Goal: Task Accomplishment & Management: Manage account settings

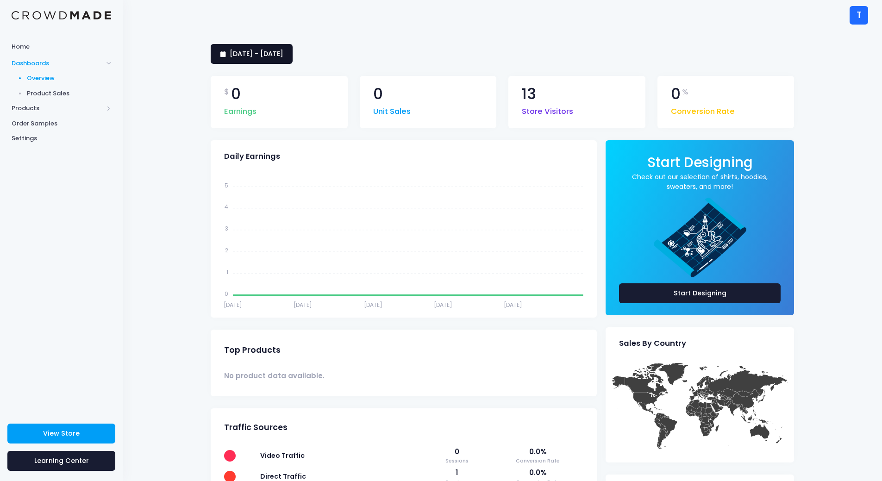
click at [262, 57] on span "14 August 2025 - 12 September 2025" at bounding box center [257, 53] width 54 height 9
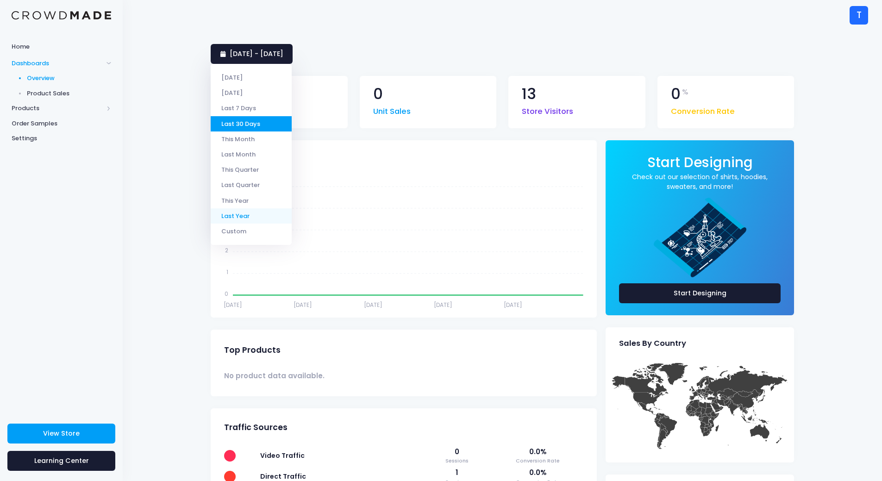
click at [245, 219] on li "Last Year" at bounding box center [251, 215] width 81 height 15
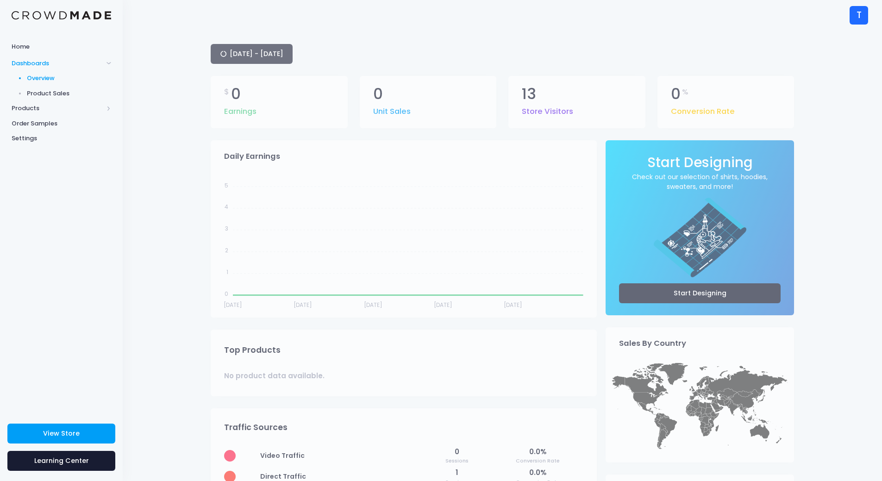
click at [274, 54] on div "1 January 2024 - 31 December 2024" at bounding box center [503, 54] width 584 height 20
click at [306, 50] on div "1 January 2024 - 31 December 2024" at bounding box center [503, 54] width 584 height 20
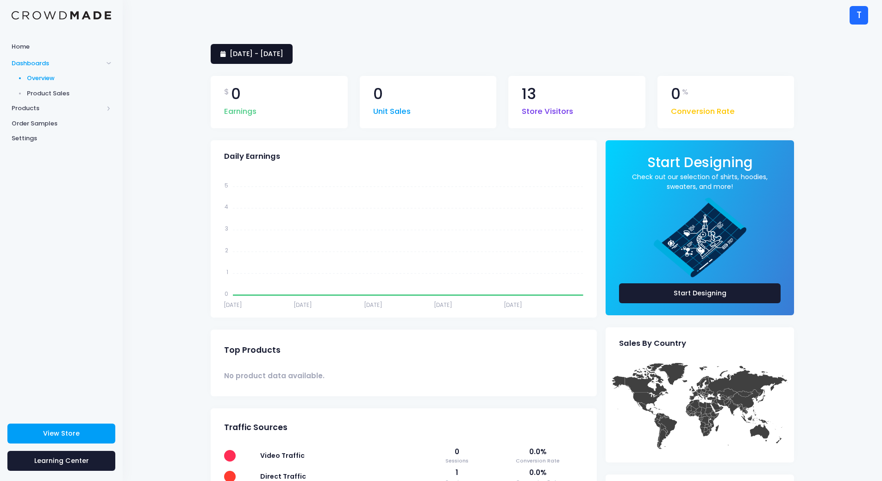
click at [276, 47] on link "[DATE] - [DATE]" at bounding box center [252, 54] width 82 height 20
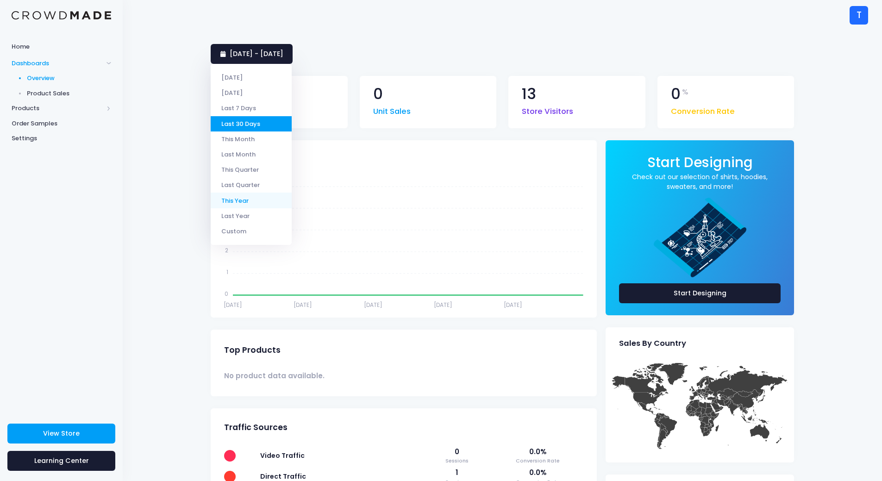
click at [237, 200] on li "This Year" at bounding box center [251, 200] width 81 height 15
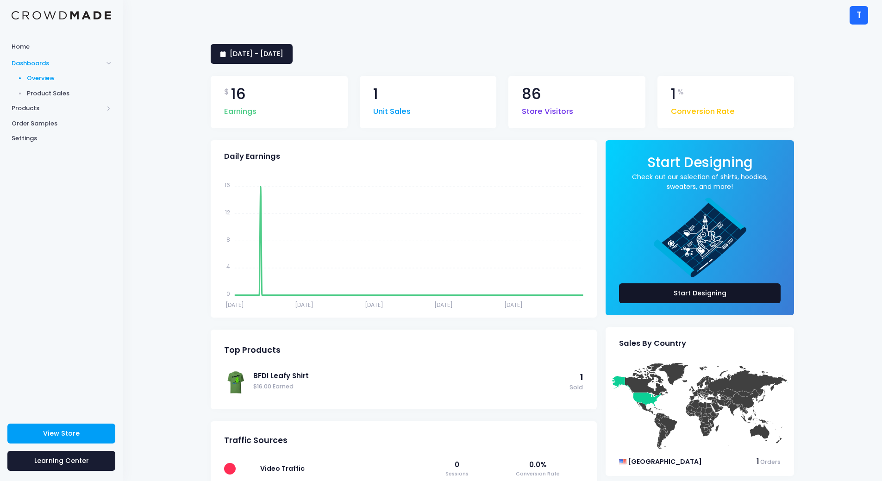
click at [674, 295] on link "Start Designing" at bounding box center [700, 293] width 162 height 20
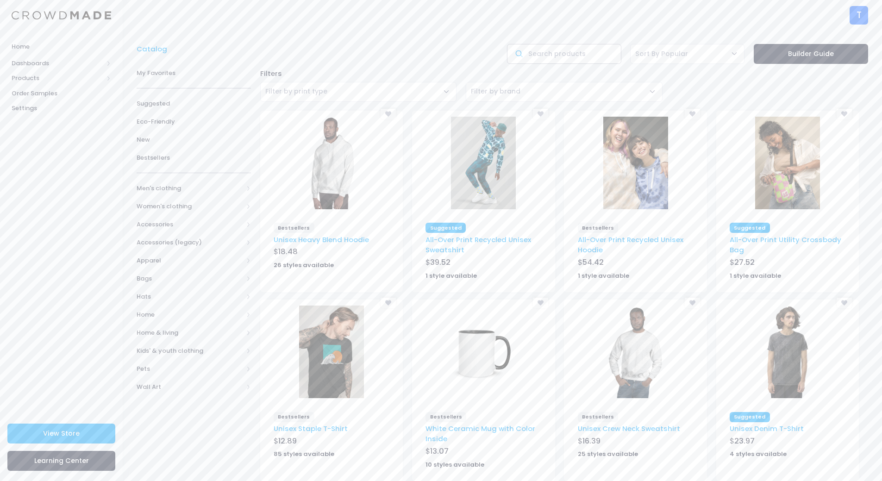
click at [569, 57] on input "text" at bounding box center [564, 54] width 114 height 20
type input "shirt"
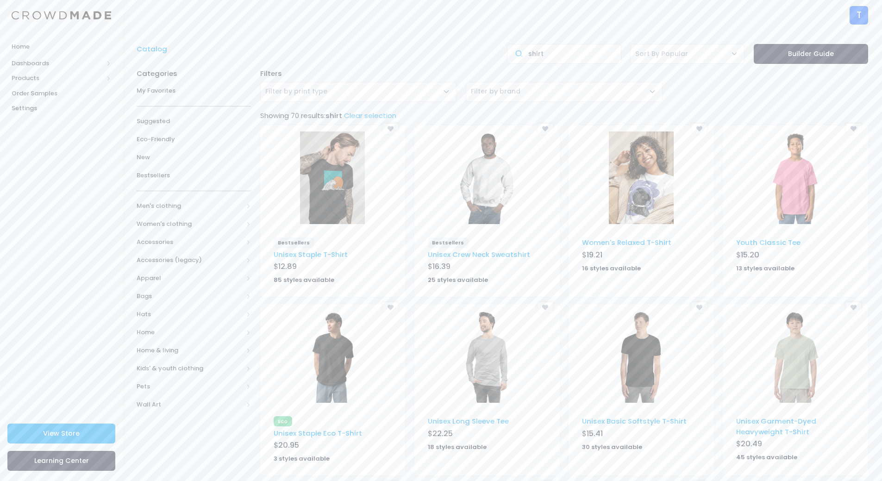
click at [331, 200] on img at bounding box center [332, 178] width 65 height 93
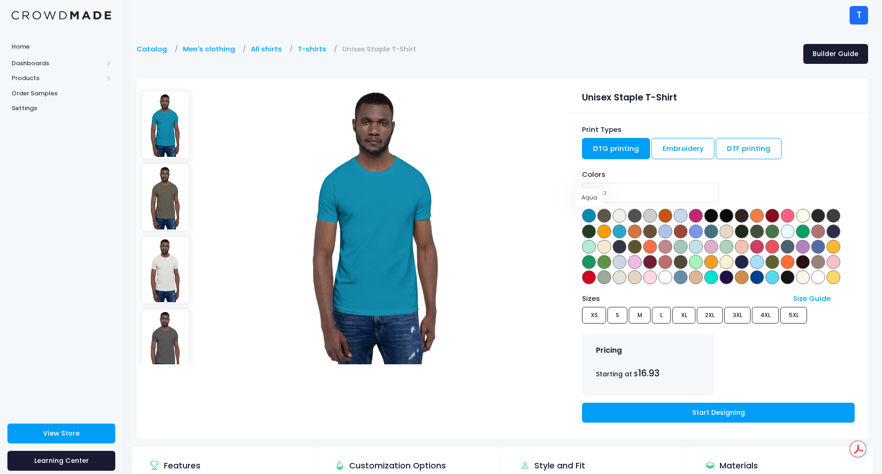
click at [589, 213] on span at bounding box center [589, 216] width 14 height 14
click at [593, 218] on span at bounding box center [589, 216] width 14 height 14
click at [711, 217] on span at bounding box center [712, 216] width 14 height 14
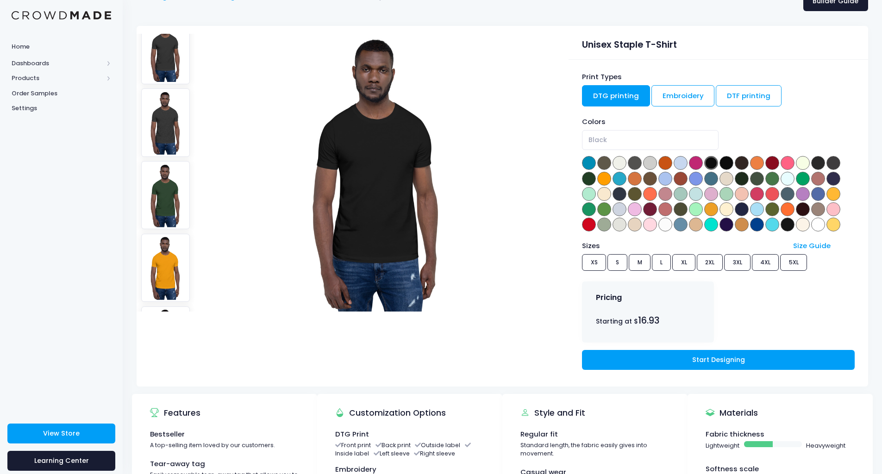
scroll to position [46, 0]
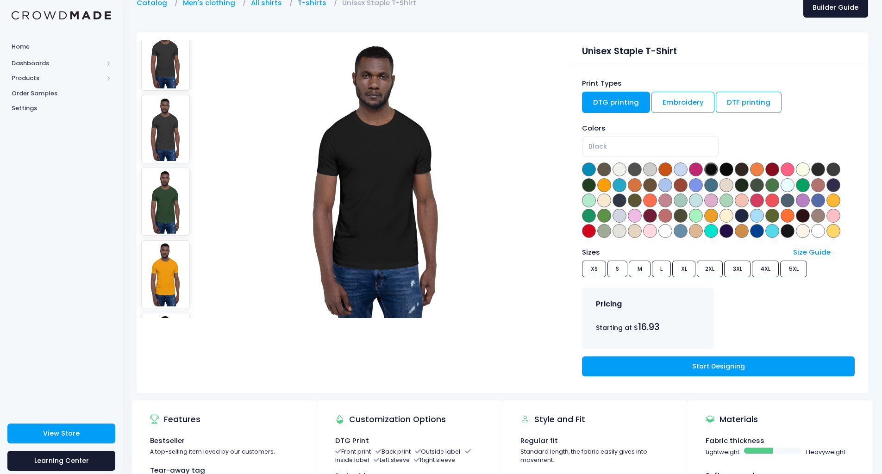
click at [611, 148] on span "Black" at bounding box center [650, 147] width 136 height 20
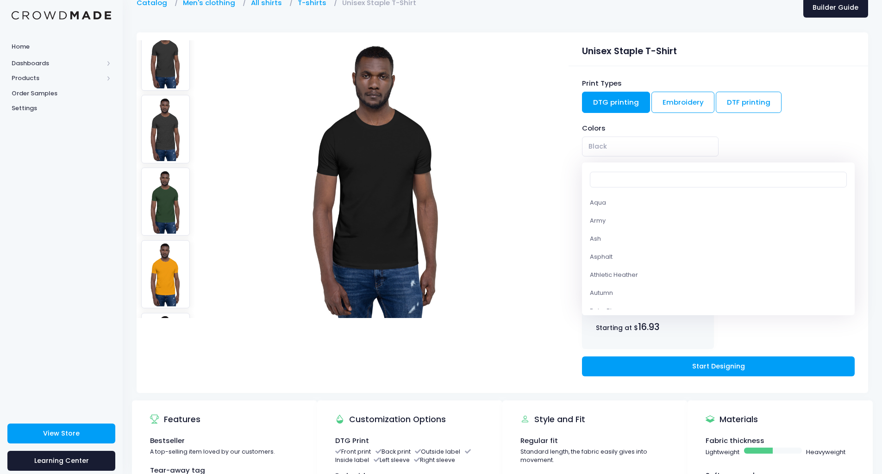
scroll to position [108, 0]
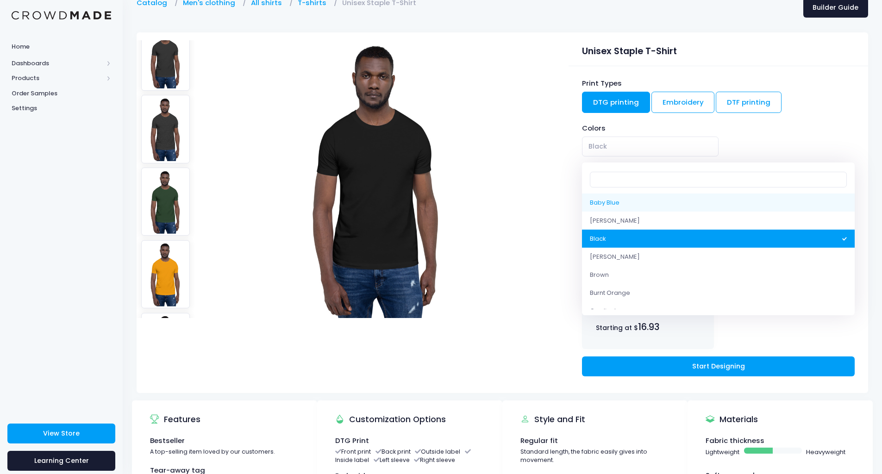
click at [793, 138] on span "Black" at bounding box center [718, 147] width 272 height 20
click at [835, 123] on div "Print Types DTG printing Embroidery DTF printing Colors Aqua Army Ash Asphalt A…" at bounding box center [719, 229] width 300 height 327
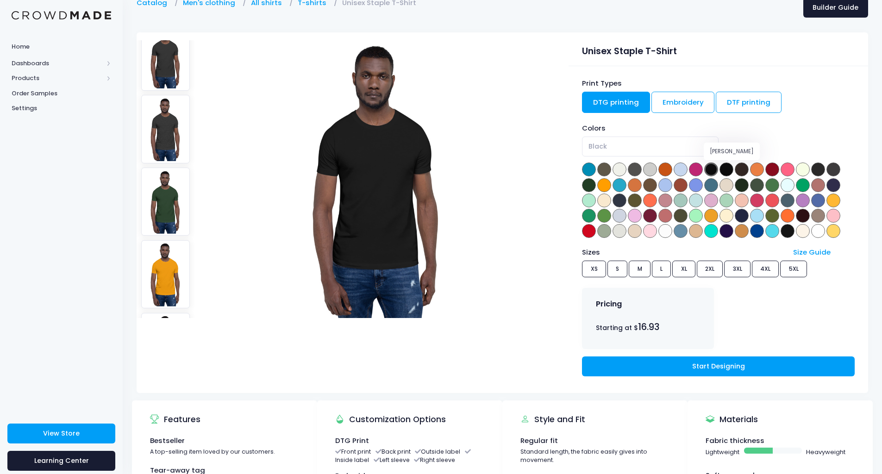
click at [731, 171] on span at bounding box center [727, 170] width 14 height 14
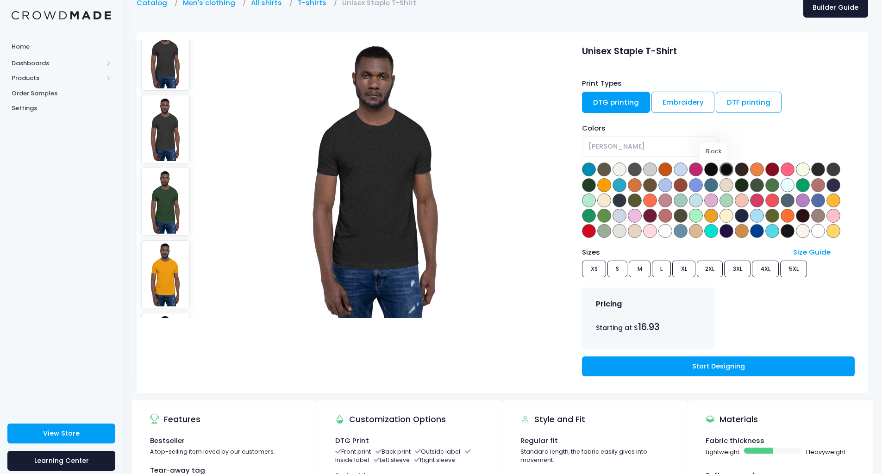
click at [717, 171] on span at bounding box center [712, 170] width 14 height 14
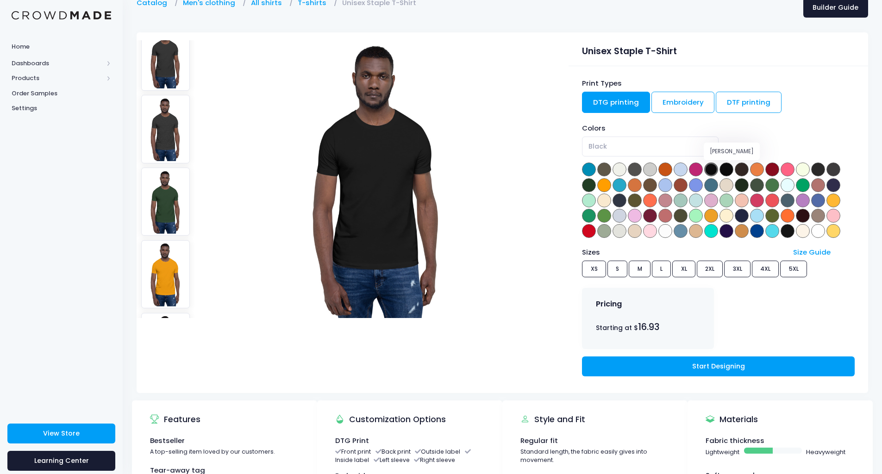
click at [728, 171] on span at bounding box center [727, 170] width 14 height 14
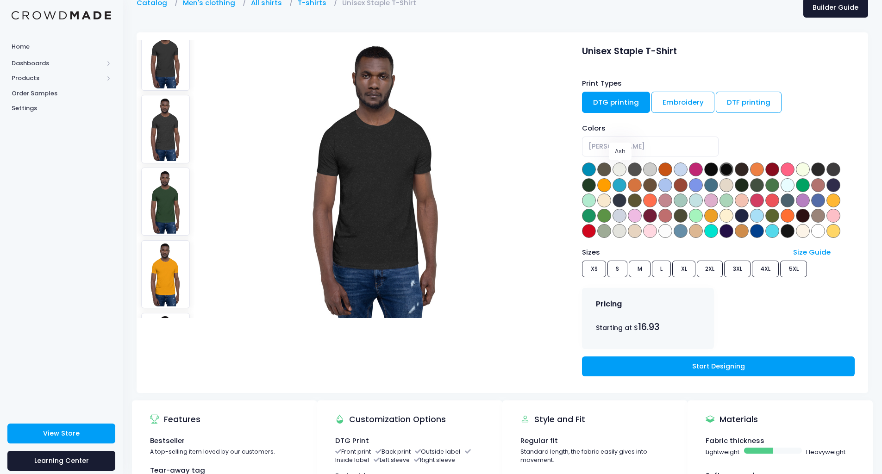
click at [618, 170] on span at bounding box center [620, 170] width 14 height 14
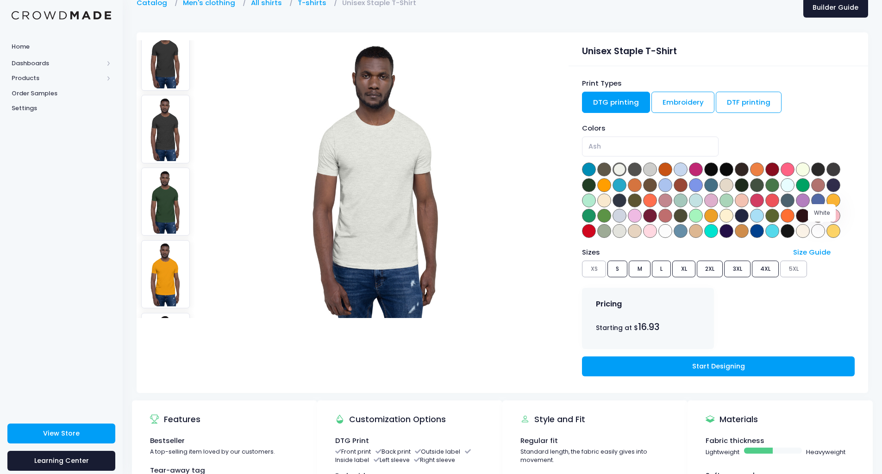
click at [821, 228] on span at bounding box center [819, 231] width 14 height 14
select select "White"
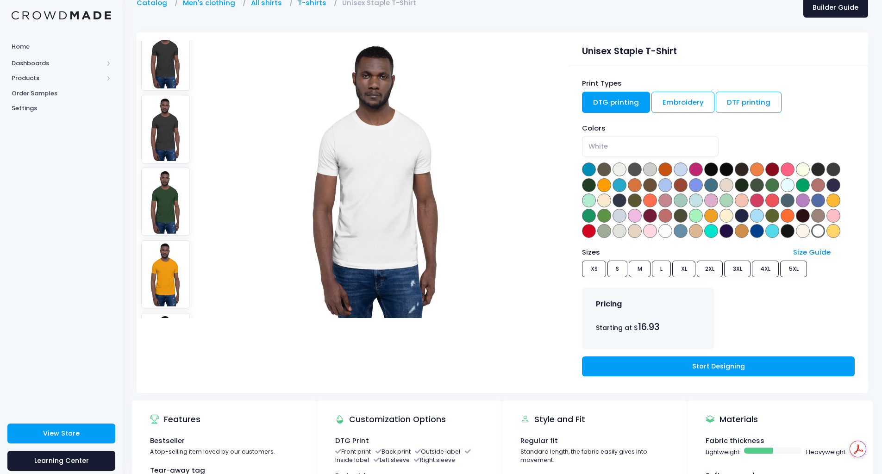
click at [646, 327] on span "16.93" at bounding box center [648, 327] width 21 height 13
click at [668, 367] on link "Start Designing" at bounding box center [718, 367] width 272 height 20
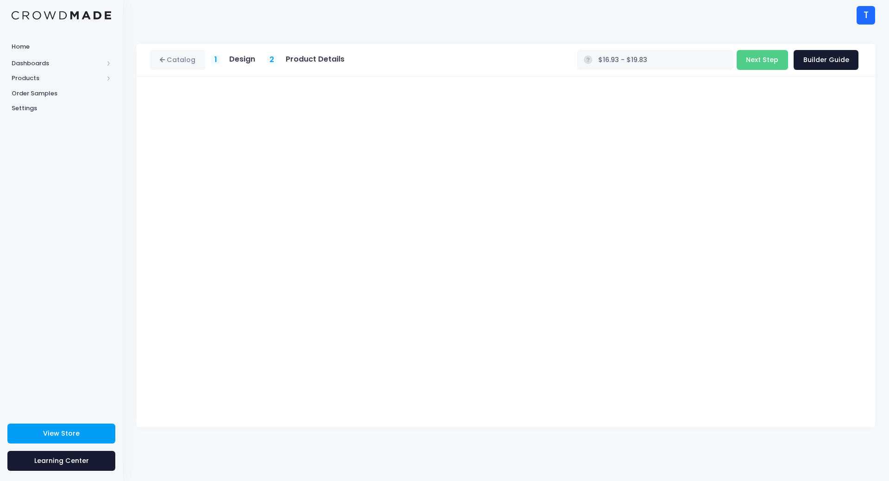
type input "$23.12 - $26.02"
click at [746, 60] on button "Next Step" at bounding box center [762, 60] width 51 height 20
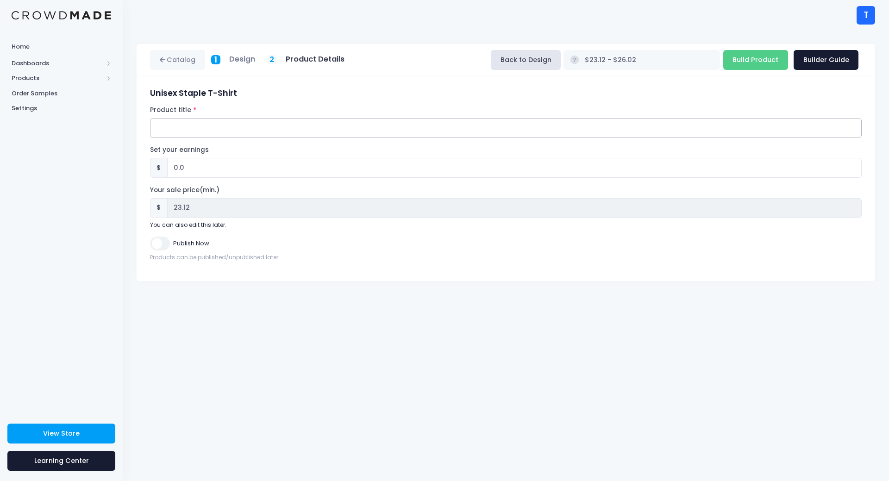
click at [203, 132] on input "Product title" at bounding box center [506, 128] width 712 height 20
type input "X"
type input "Charlie Kirk remembrance T-shirt"
click at [198, 166] on input "0.0" at bounding box center [514, 168] width 695 height 20
type input "0"
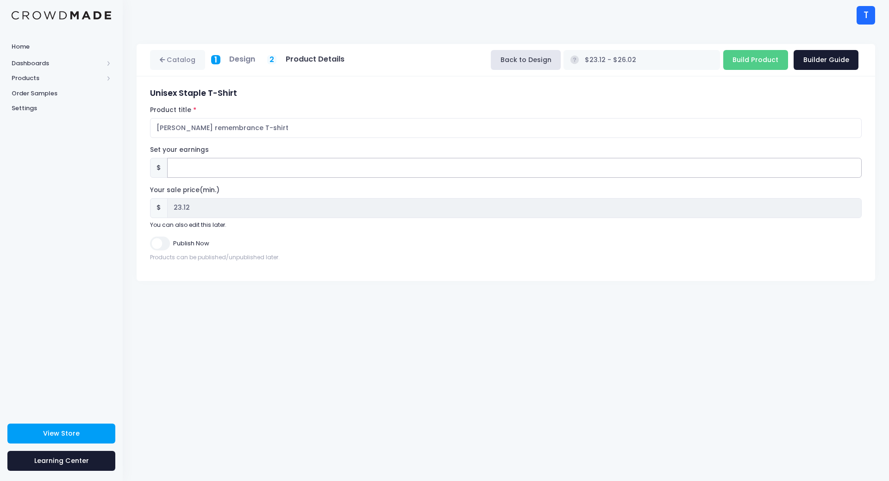
type input "2"
type input "$25.12 - $28.02"
type input "25.12"
type input "20"
type input "$43.12 - $46.02"
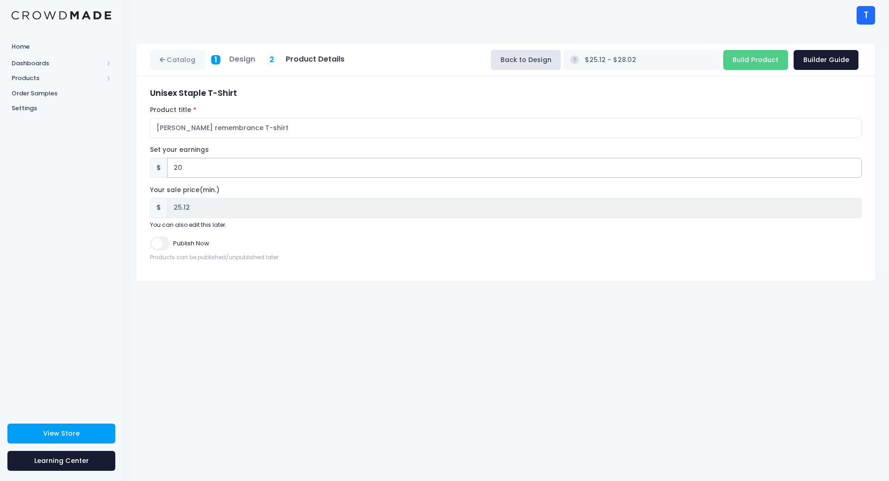
type input "43.12"
type input "20"
click at [154, 244] on input "Publish Now" at bounding box center [159, 243] width 19 height 13
checkbox input "true"
click at [746, 58] on input "Build Product" at bounding box center [756, 60] width 65 height 20
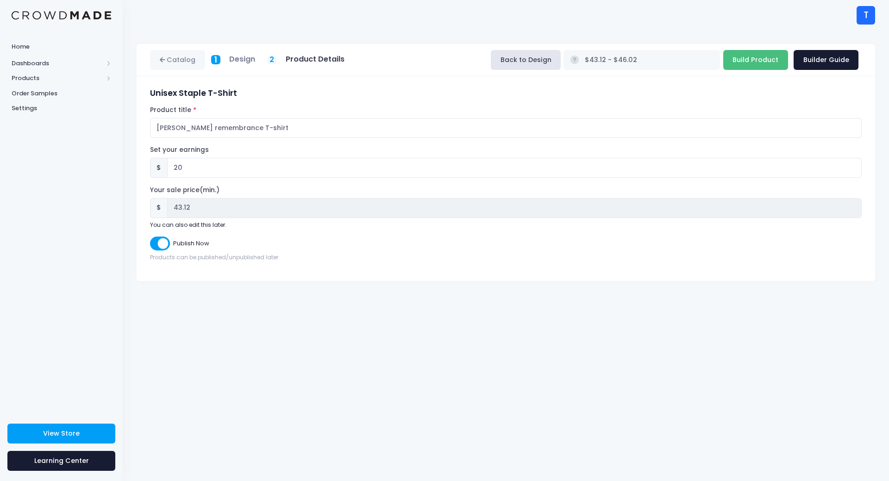
type input "Building product..."
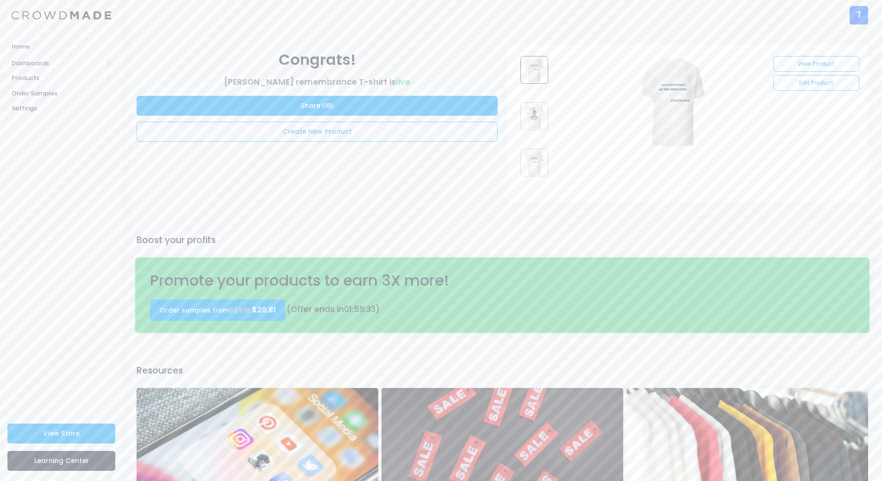
click at [545, 113] on img at bounding box center [535, 116] width 28 height 28
click at [530, 168] on img at bounding box center [535, 163] width 28 height 28
click at [533, 113] on img at bounding box center [535, 116] width 28 height 28
click at [535, 69] on img at bounding box center [535, 70] width 28 height 28
click at [539, 117] on img at bounding box center [535, 116] width 28 height 28
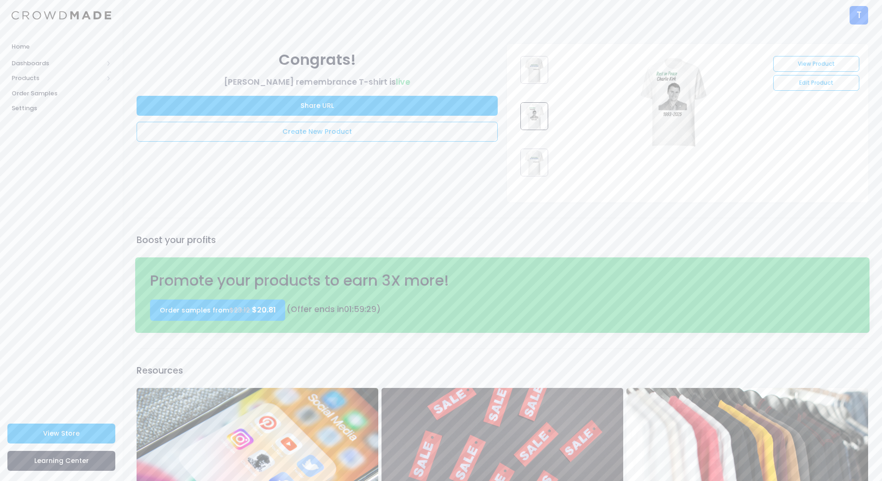
click at [543, 160] on img at bounding box center [535, 163] width 28 height 28
click at [537, 113] on img at bounding box center [535, 116] width 28 height 28
drag, startPoint x: 529, startPoint y: 43, endPoint x: 535, endPoint y: 50, distance: 9.3
click div "View Product Edit Product live 01"
click link "View Product"
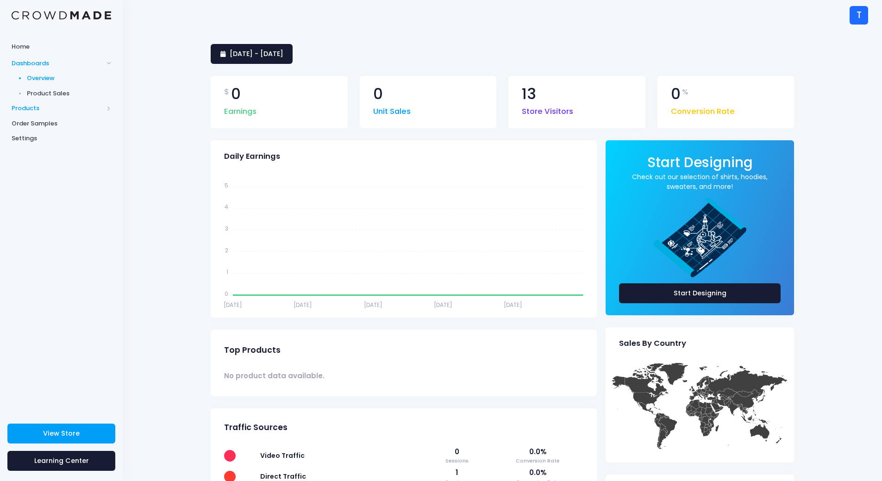
click at [52, 107] on span "Products" at bounding box center [58, 108] width 92 height 9
click at [65, 109] on span "Product Editor" at bounding box center [69, 108] width 85 height 9
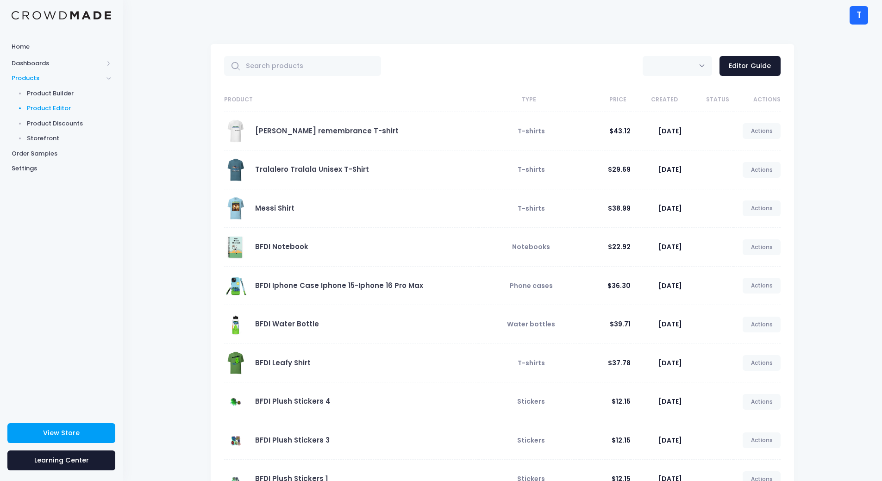
click at [420, 138] on div "[PERSON_NAME] remembrance T-shirt" at bounding box center [349, 131] width 250 height 23
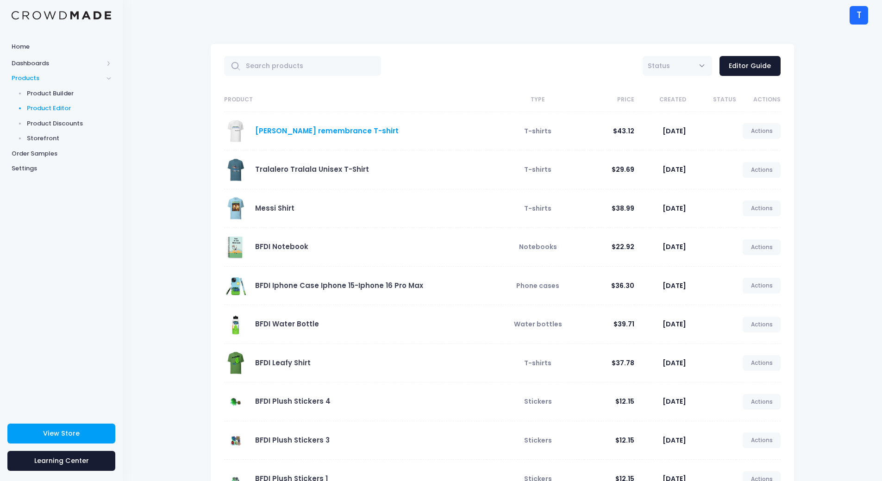
click at [262, 132] on link "Charlie Kirk remembrance T-shirt" at bounding box center [327, 131] width 144 height 10
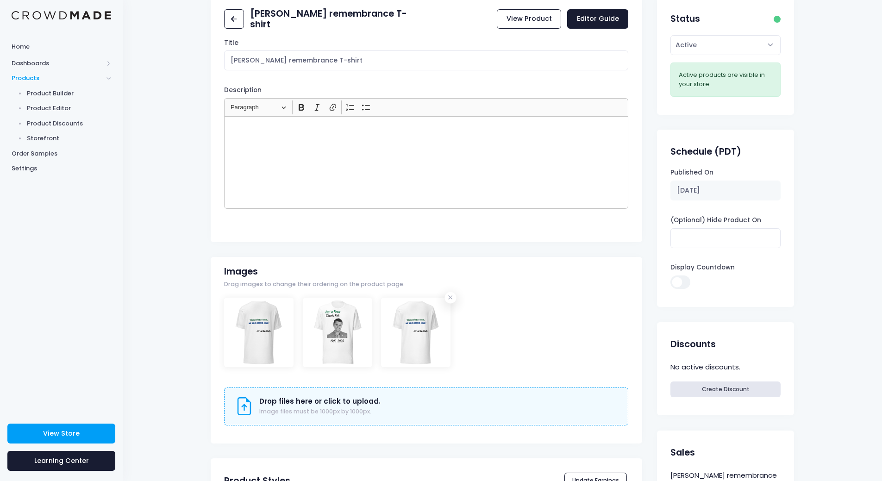
scroll to position [46, 0]
click at [353, 138] on div "Rich Text Editor, main" at bounding box center [426, 163] width 404 height 93
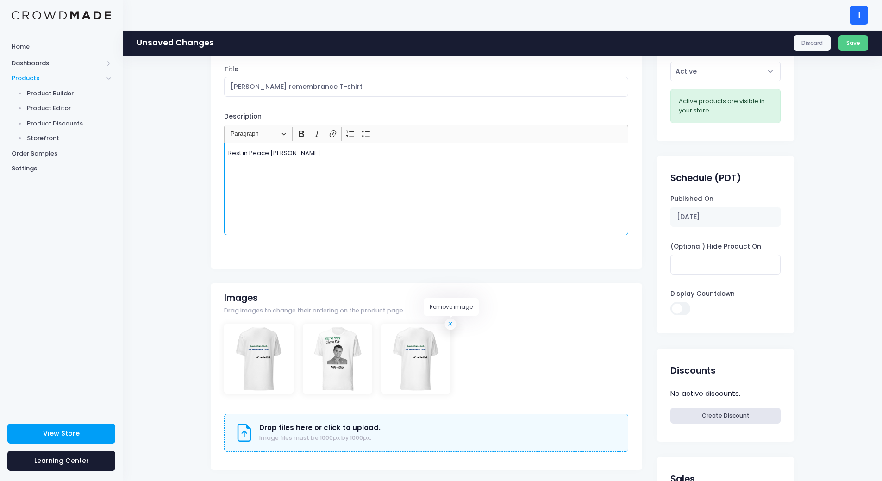
click at [451, 324] on icon at bounding box center [450, 324] width 9 height 9
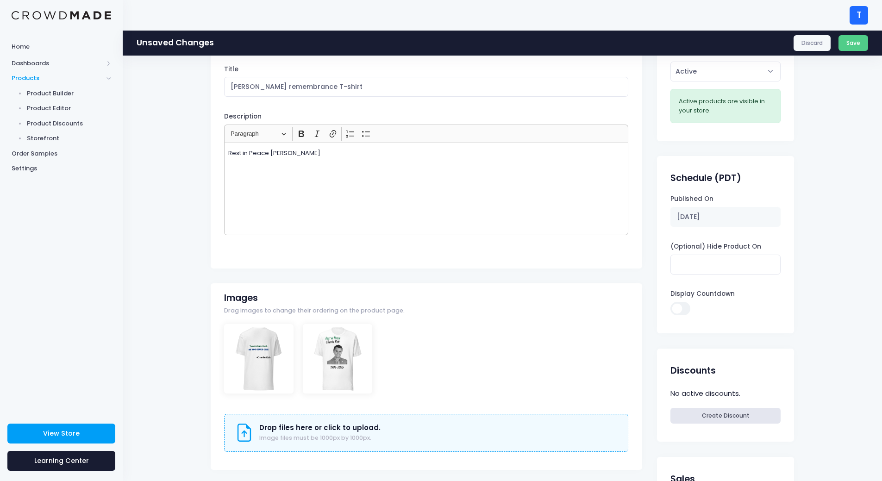
click at [343, 421] on div "Drop files here or click to upload. Image files must be 1000px by 1000px." at bounding box center [426, 433] width 404 height 38
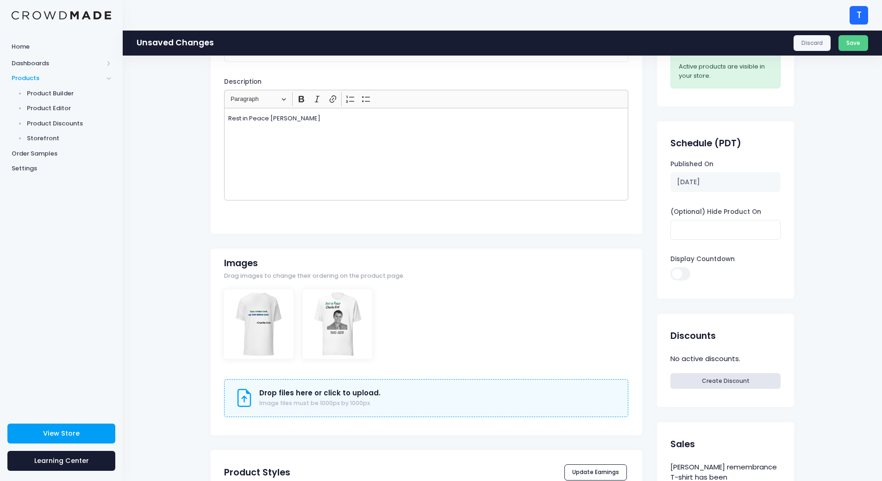
scroll to position [0, 0]
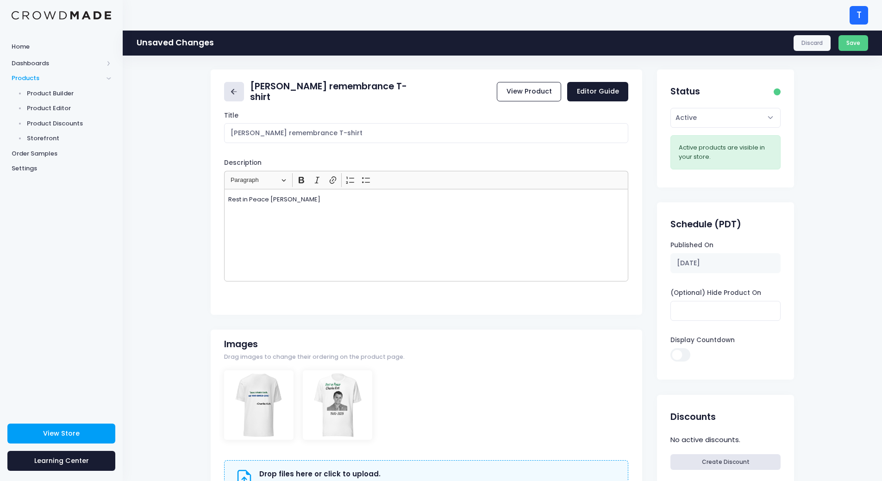
click at [231, 94] on icon at bounding box center [234, 92] width 11 height 11
click at [532, 89] on link "View Product" at bounding box center [529, 92] width 64 height 20
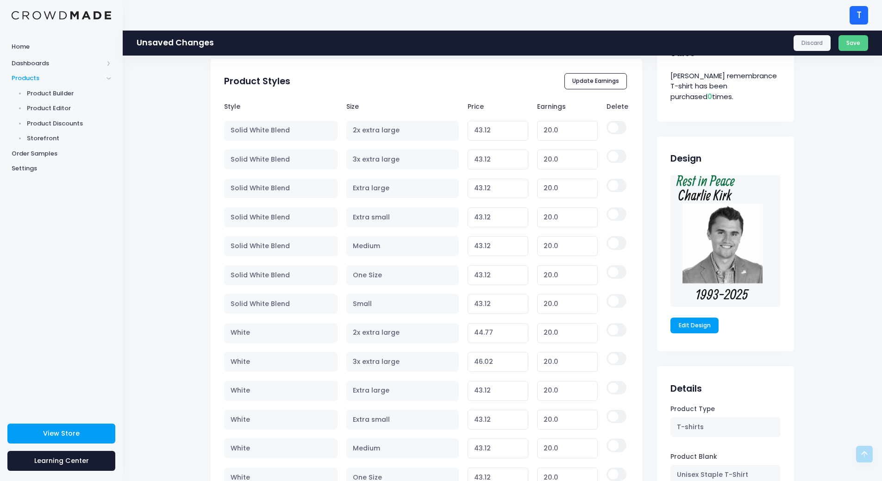
scroll to position [575, 0]
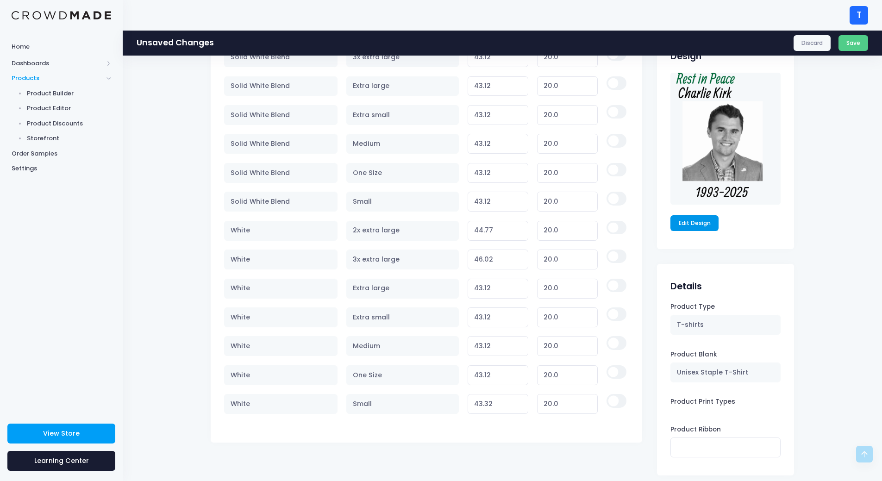
click at [685, 224] on link "Edit Design" at bounding box center [695, 223] width 48 height 16
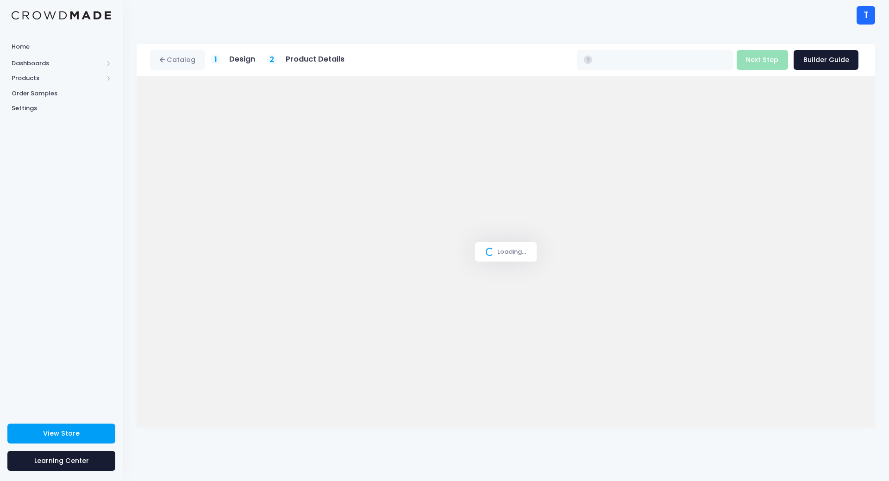
type input "$43.12 - $46.02"
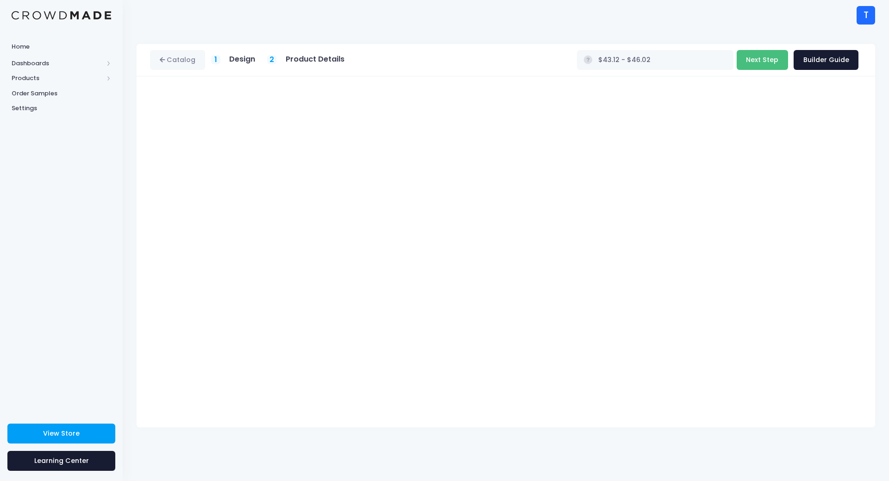
click at [771, 62] on button "Next Step" at bounding box center [762, 60] width 51 height 20
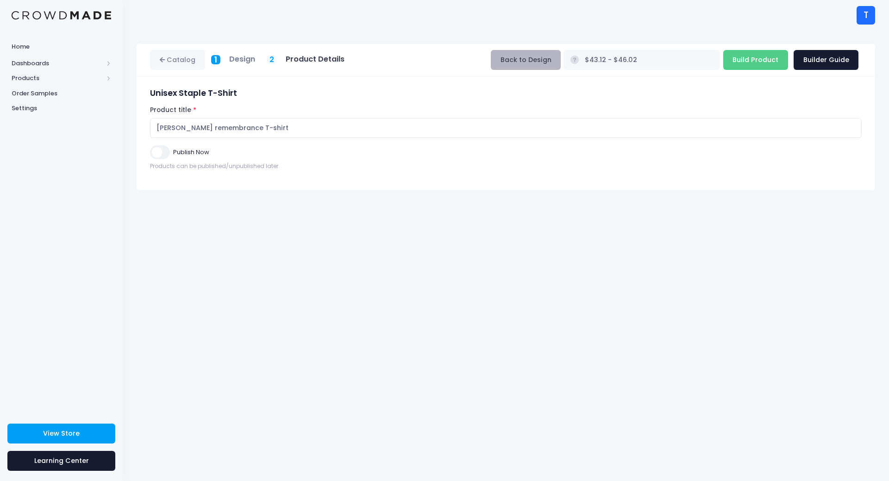
click at [559, 65] on button "Back to Design" at bounding box center [526, 60] width 70 height 20
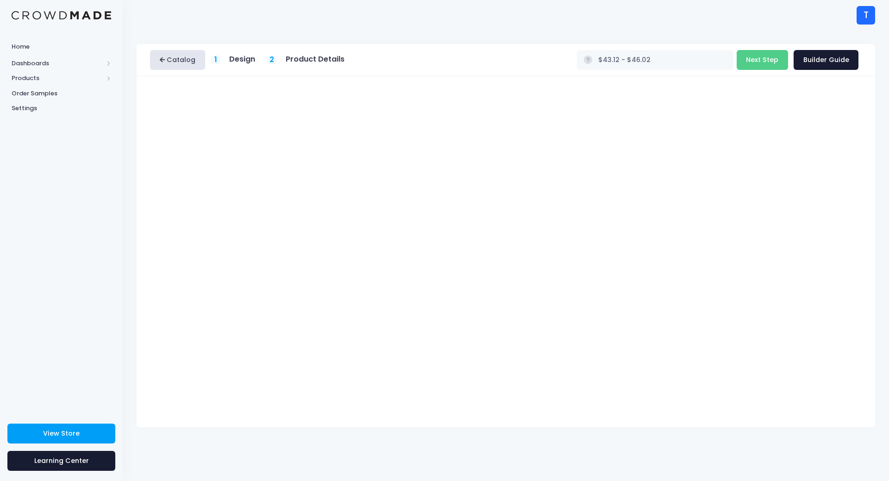
click at [172, 59] on link "Catalog" at bounding box center [177, 60] width 55 height 20
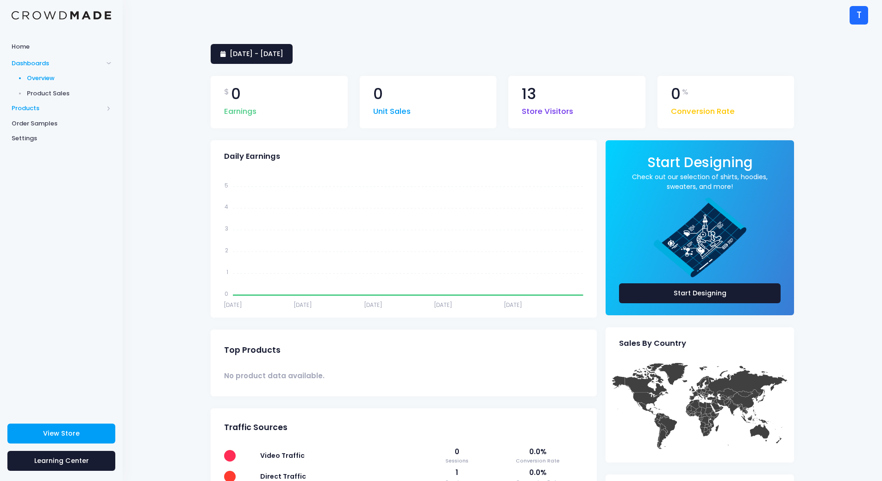
click at [40, 101] on span "Products" at bounding box center [61, 108] width 123 height 15
click at [49, 105] on span "Product Editor" at bounding box center [69, 108] width 85 height 9
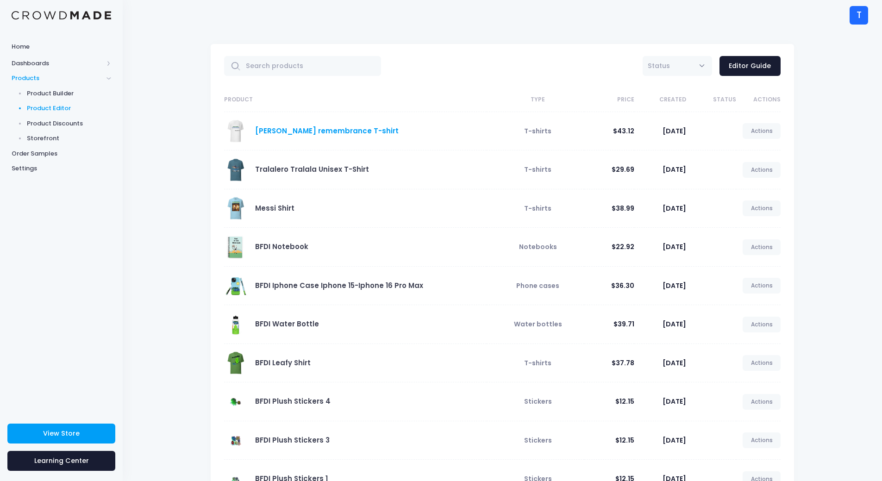
click at [313, 131] on link "[PERSON_NAME] remembrance T-shirt" at bounding box center [327, 131] width 144 height 10
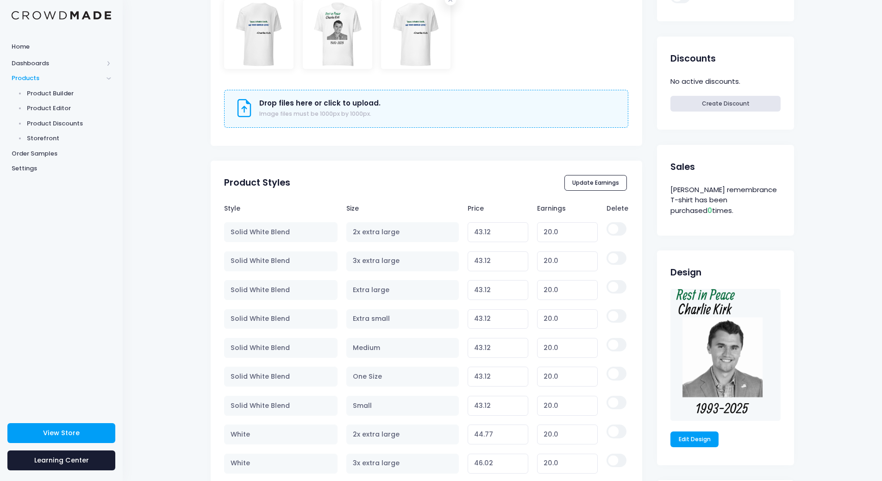
scroll to position [510, 0]
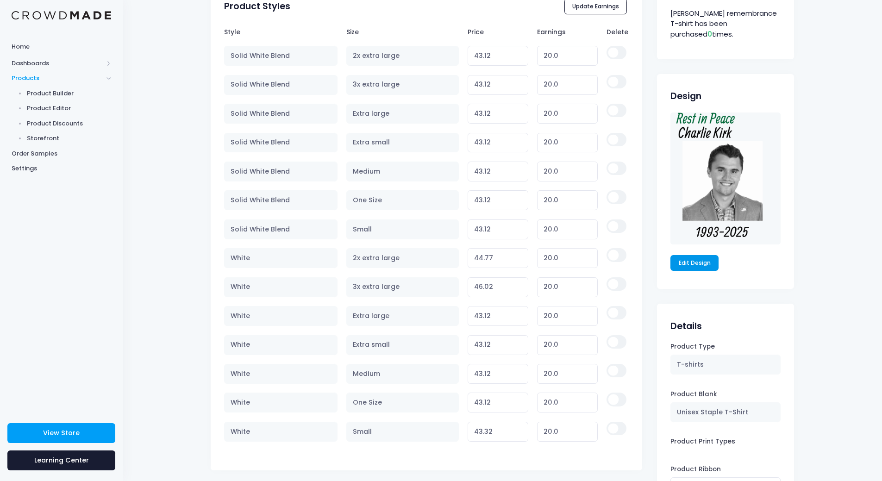
click at [695, 260] on link "Edit Design" at bounding box center [695, 263] width 48 height 16
click at [587, 60] on input "19.99" at bounding box center [567, 56] width 61 height 20
click at [587, 60] on input "19.98" at bounding box center [567, 56] width 61 height 20
click at [587, 60] on input "19.97" at bounding box center [567, 56] width 61 height 20
click at [587, 60] on input "19.96" at bounding box center [567, 56] width 61 height 20
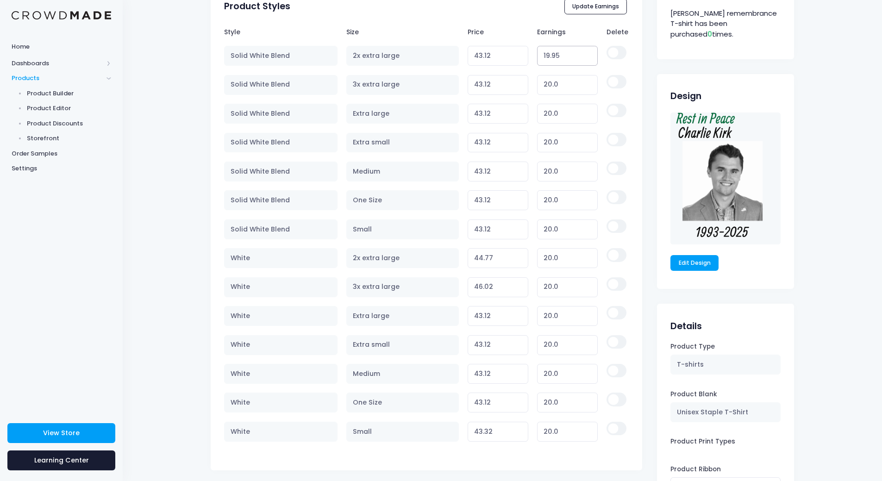
click at [587, 60] on input "19.95" at bounding box center [567, 56] width 61 height 20
click at [587, 60] on input "19.94" at bounding box center [567, 56] width 61 height 20
type input "1"
type input "7"
click at [498, 60] on input "43.12" at bounding box center [498, 56] width 61 height 20
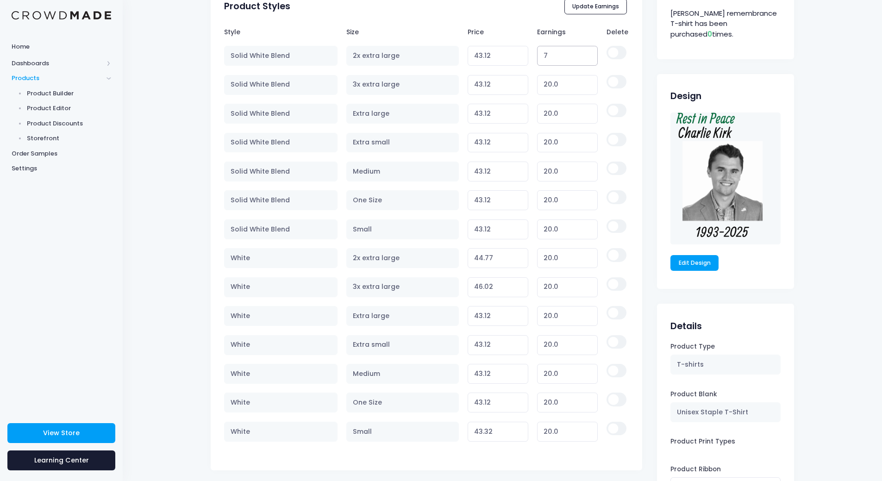
click at [549, 55] on input "7" at bounding box center [567, 56] width 61 height 20
type input "20"
click at [687, 267] on link "Edit Design" at bounding box center [695, 263] width 48 height 16
click at [491, 55] on input "43.12" at bounding box center [498, 56] width 61 height 20
type input "4"
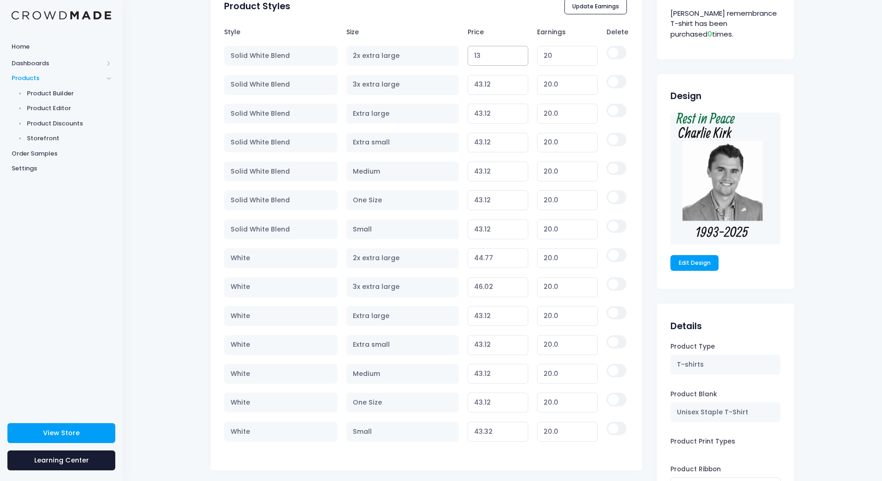
type input "13"
click at [497, 80] on input "43.12" at bounding box center [498, 85] width 61 height 20
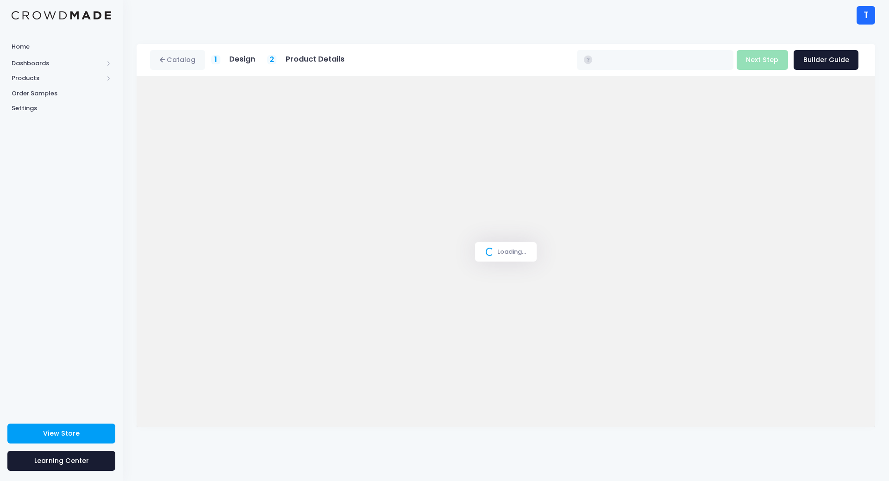
type input "$43.12 - $46.02"
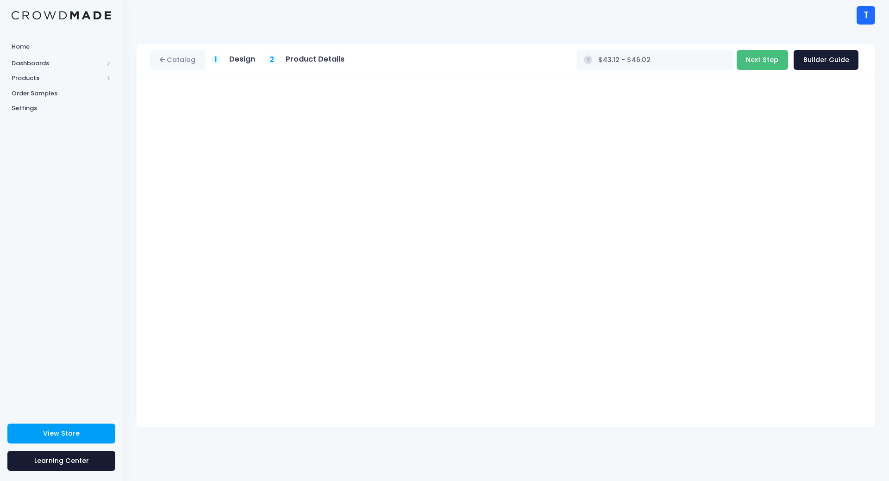
click at [773, 62] on button "Next Step" at bounding box center [762, 60] width 51 height 20
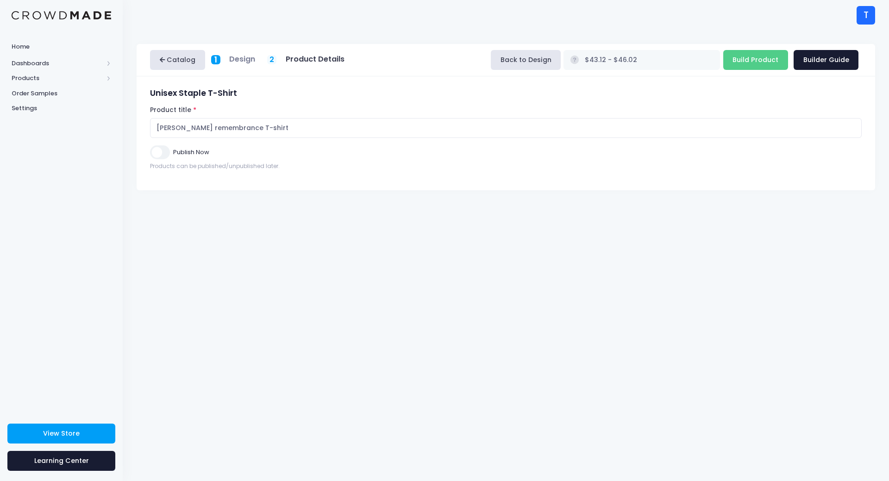
click at [167, 56] on link "Catalog" at bounding box center [177, 60] width 55 height 20
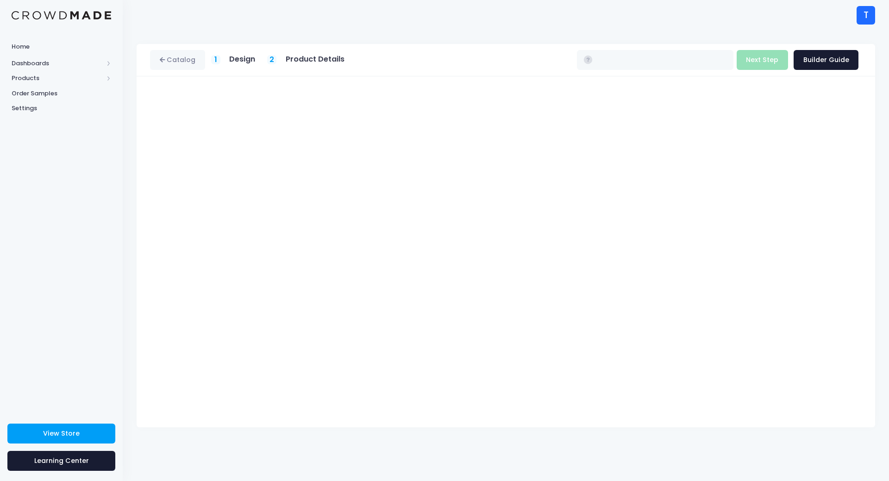
type input "$43.12 - $46.02"
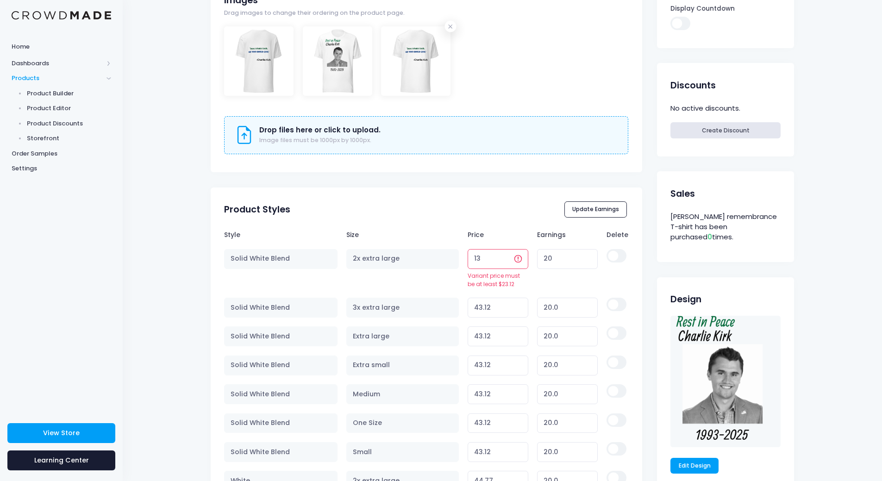
scroll to position [371, 0]
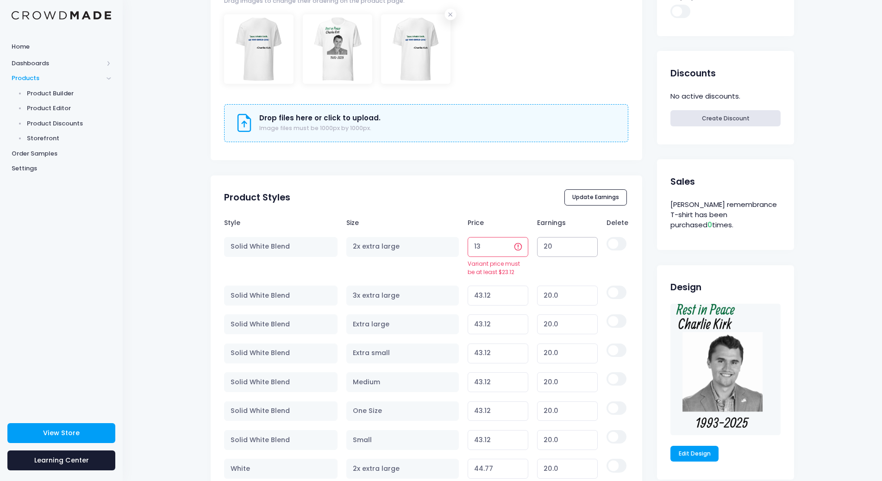
click at [549, 249] on input "20" at bounding box center [567, 247] width 61 height 20
type input "2"
type input "7"
click at [497, 246] on input "13" at bounding box center [498, 247] width 61 height 20
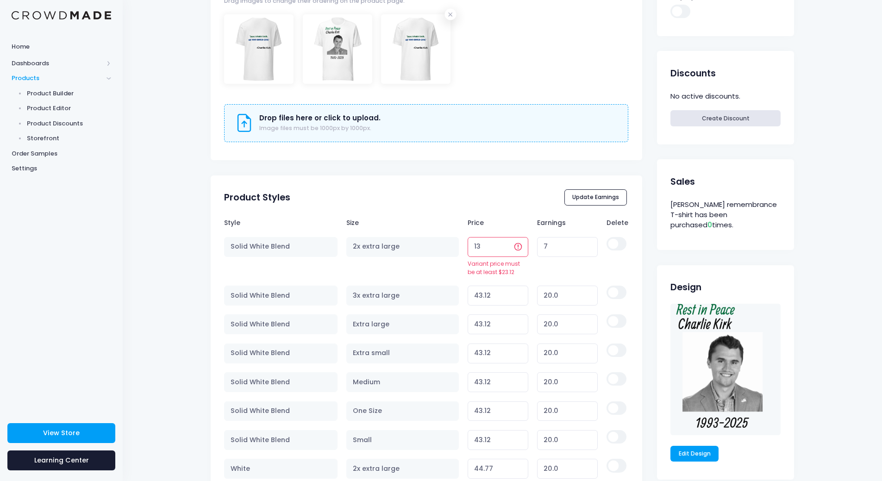
type input "1"
type input "23.12"
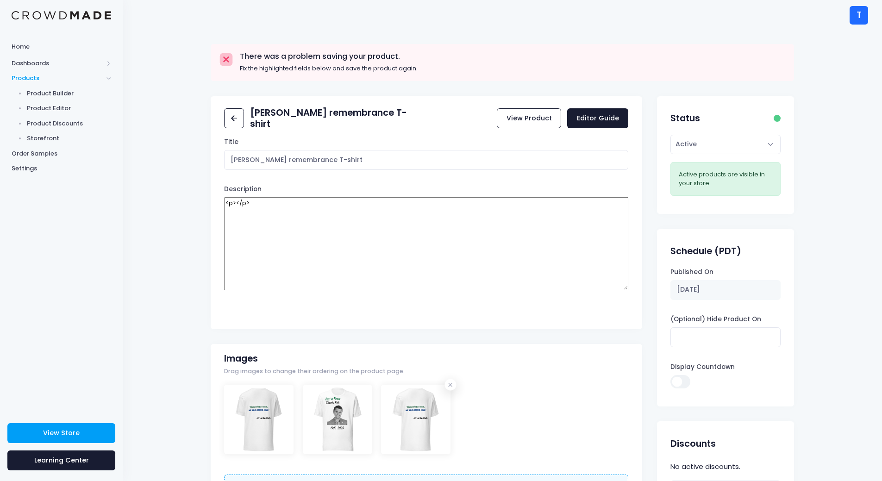
click at [224, 61] on rect at bounding box center [226, 59] width 6 height 6
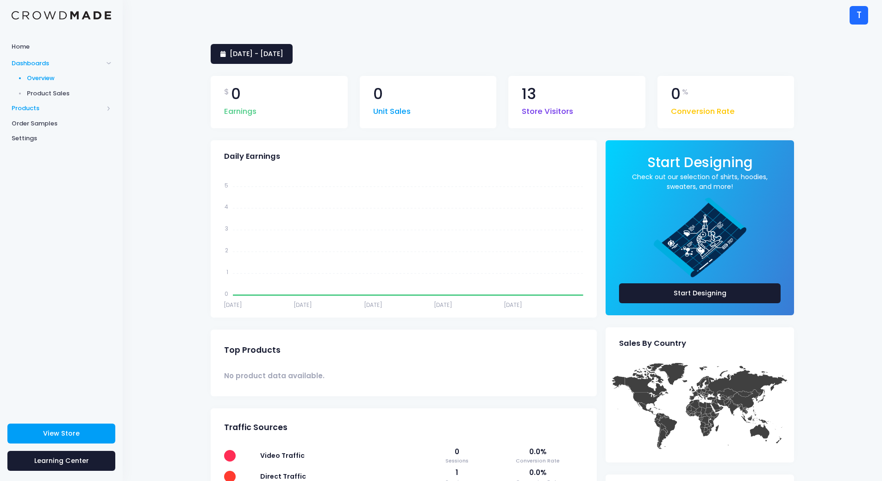
click at [32, 103] on span "Products" at bounding box center [61, 108] width 123 height 15
click at [51, 109] on span "Product Editor" at bounding box center [69, 108] width 85 height 9
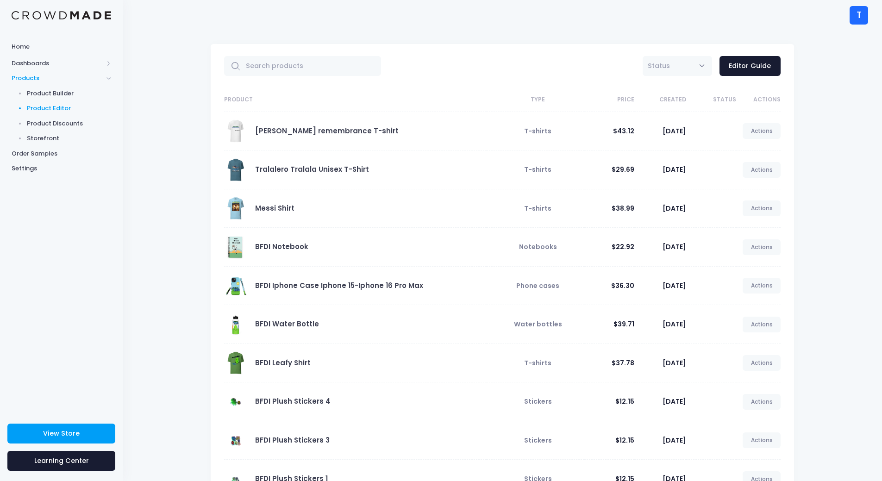
click at [302, 136] on div "[PERSON_NAME] remembrance T-shirt" at bounding box center [327, 131] width 144 height 10
click at [305, 128] on link "[PERSON_NAME] remembrance T-shirt" at bounding box center [327, 131] width 144 height 10
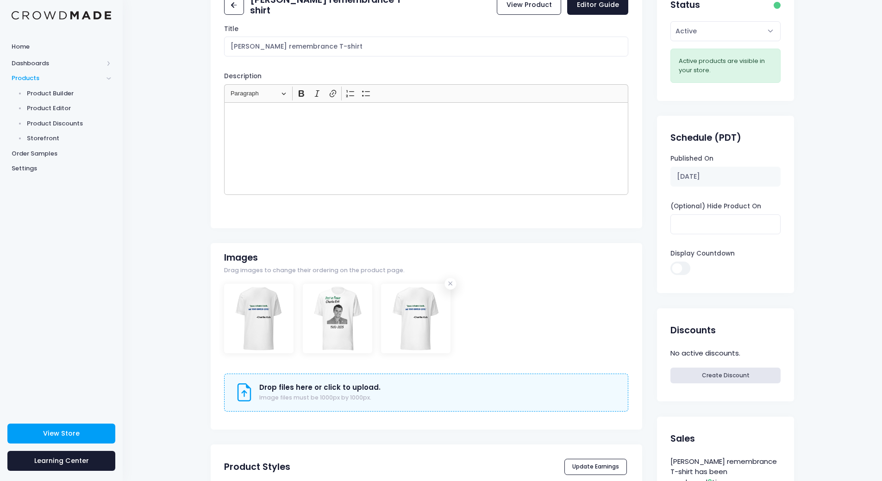
scroll to position [232, 0]
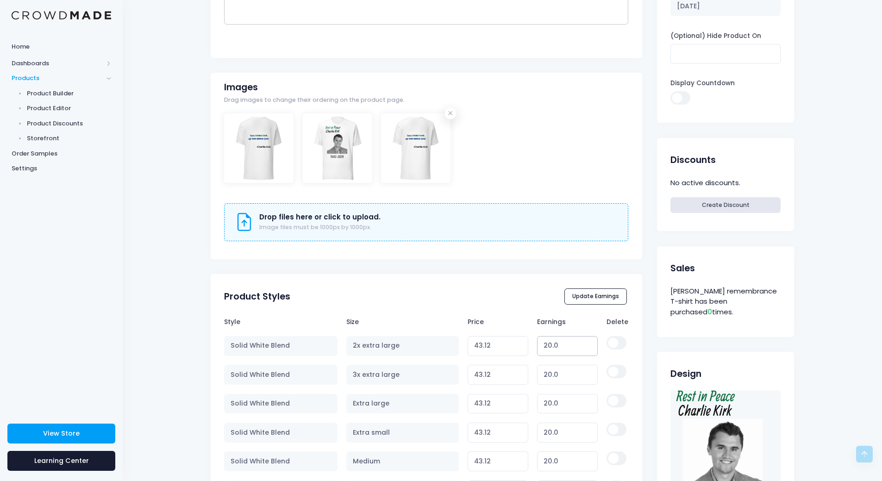
click at [571, 346] on input "20.0" at bounding box center [567, 346] width 61 height 20
type input "2"
type input "25.12"
type input "7"
type input "30.12"
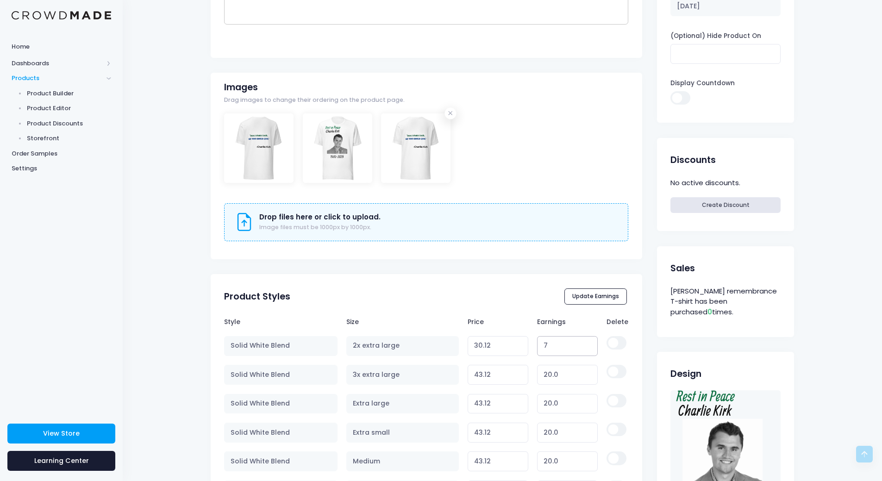
type input "7"
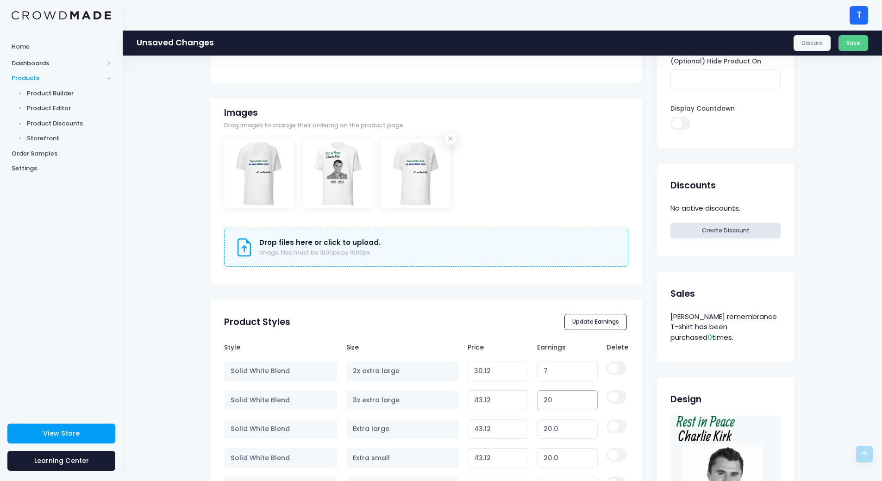
type input "2"
type input "25.12"
type input "7"
type input "30.12"
type input "7"
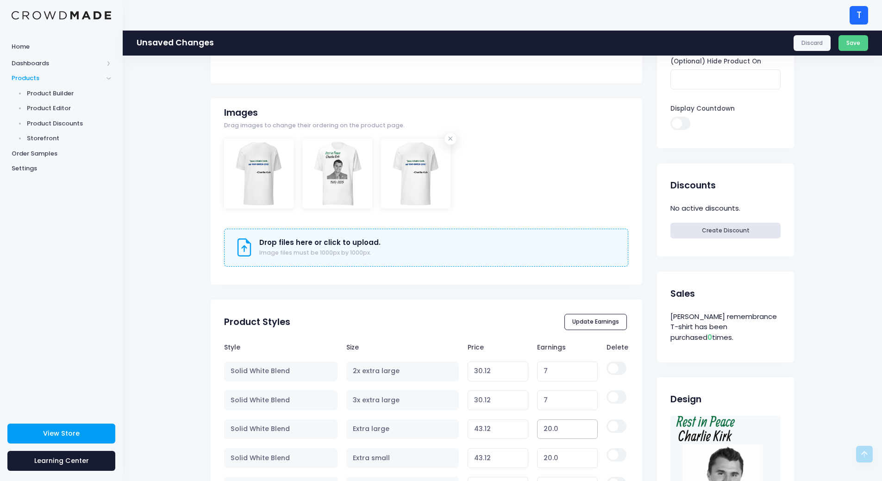
drag, startPoint x: 545, startPoint y: 429, endPoint x: 540, endPoint y: 428, distance: 5.6
click at [540, 428] on input "20.0" at bounding box center [567, 430] width 61 height 20
type input "7"
type input "30.12"
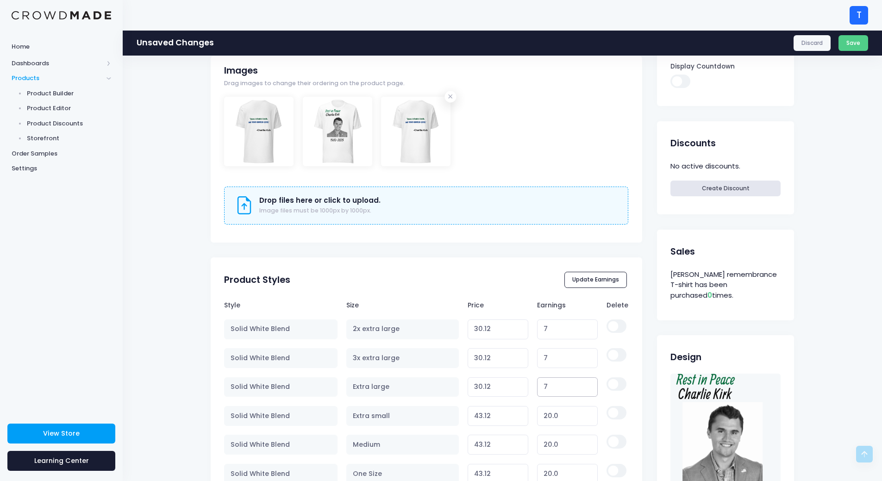
scroll to position [371, 0]
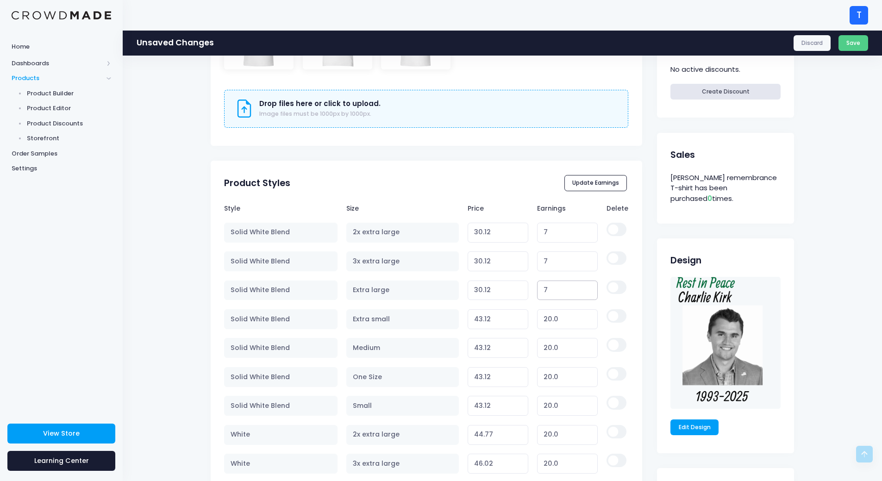
type input "7"
drag, startPoint x: 561, startPoint y: 320, endPoint x: 538, endPoint y: 322, distance: 23.7
click at [538, 322] on input "20.0" at bounding box center [567, 319] width 61 height 20
type input "7"
type input "30.12"
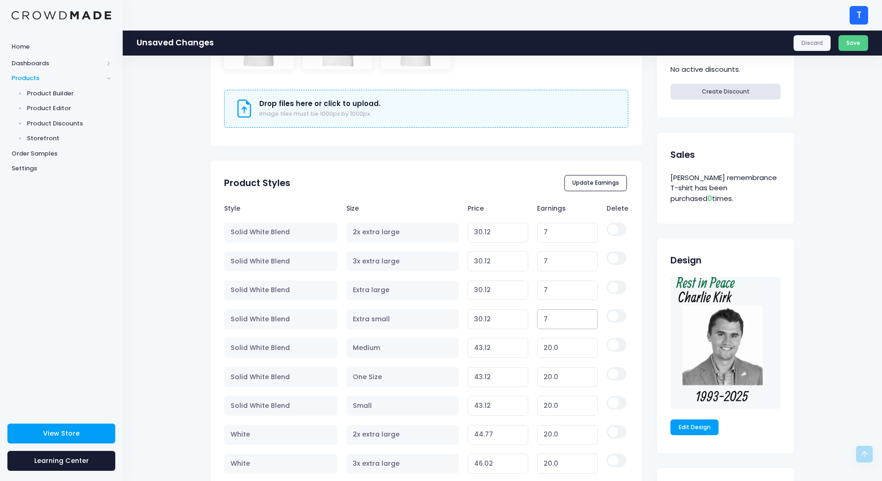
type input "7"
drag, startPoint x: 559, startPoint y: 342, endPoint x: 531, endPoint y: 348, distance: 28.3
click at [533, 348] on td "20.0" at bounding box center [567, 348] width 69 height 29
type input "7"
type input "30.12"
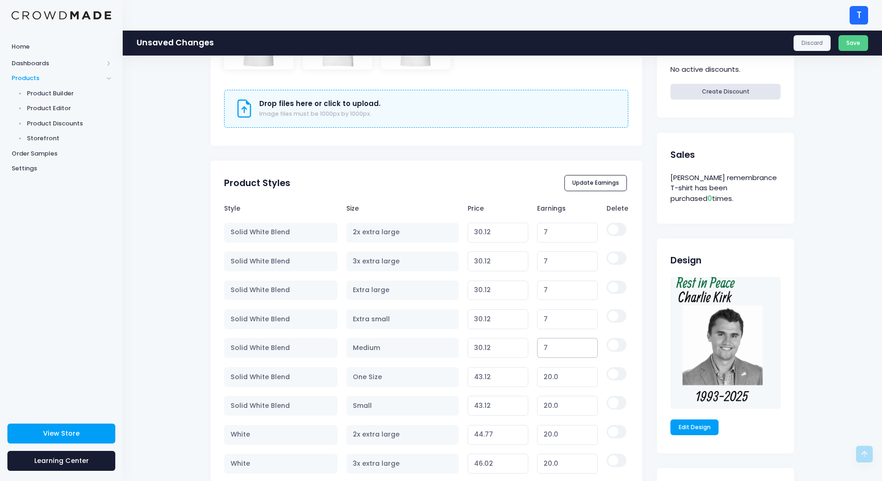
type input "7"
drag, startPoint x: 557, startPoint y: 375, endPoint x: 514, endPoint y: 373, distance: 43.1
click at [513, 375] on tr "Solid White Blend One Size 43.12 Variant price must be at least $23.12 and not …" at bounding box center [426, 377] width 404 height 29
type input "7"
type input "30.12"
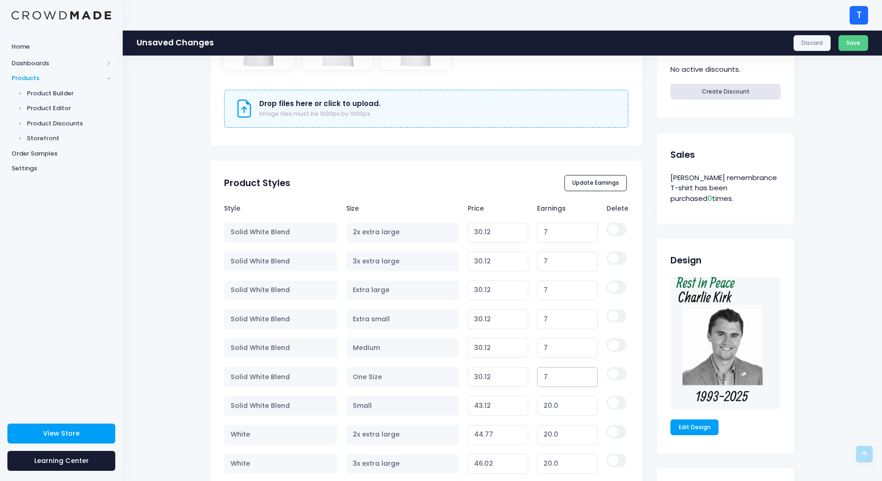
type input "7"
drag, startPoint x: 556, startPoint y: 401, endPoint x: 536, endPoint y: 404, distance: 20.2
click at [534, 406] on td "20.0" at bounding box center [567, 406] width 69 height 29
type input "7"
type input "30.12"
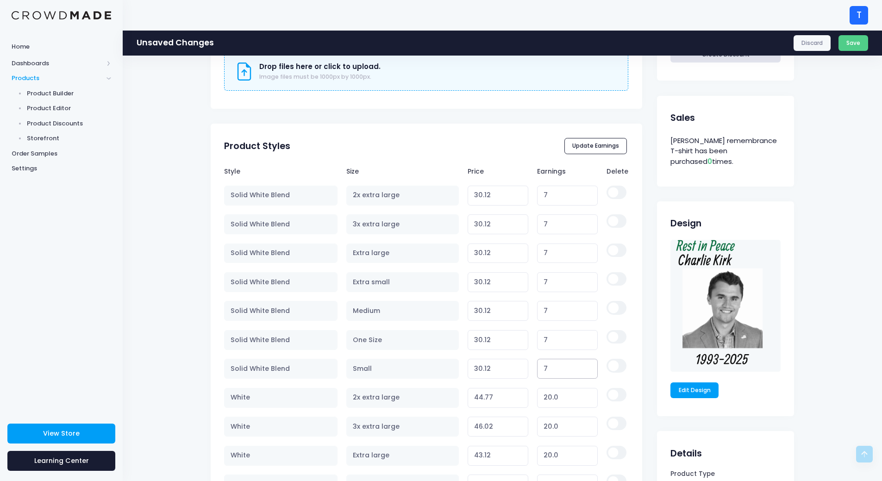
scroll to position [463, 0]
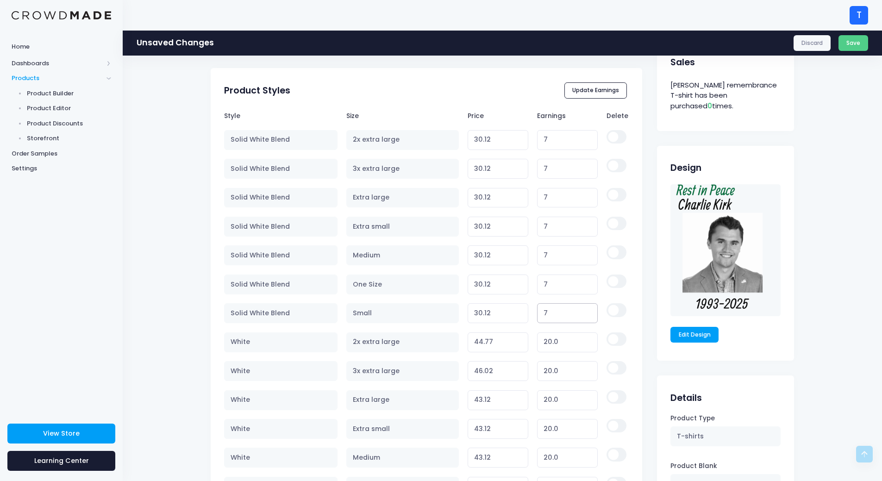
type input "7"
click at [563, 344] on input "20.0" at bounding box center [567, 343] width 61 height 20
drag, startPoint x: 558, startPoint y: 344, endPoint x: 541, endPoint y: 344, distance: 17.1
click at [541, 344] on input "20.0" at bounding box center [567, 343] width 61 height 20
type input "7"
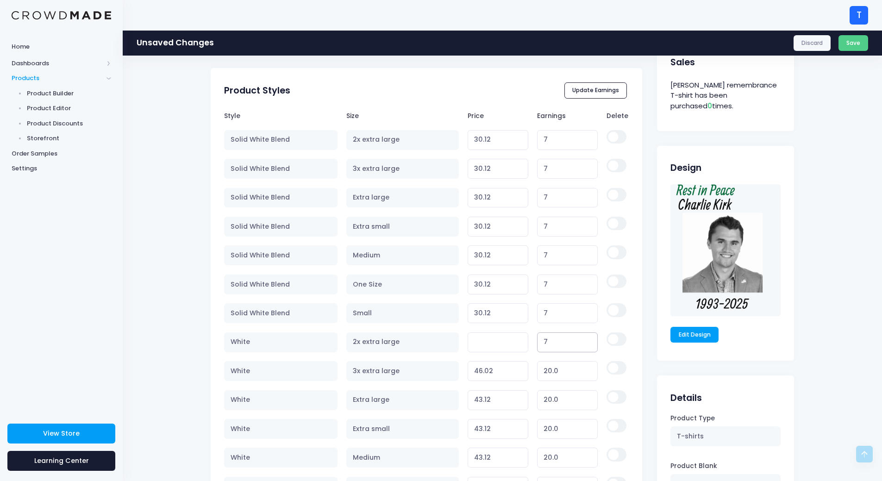
type input "31.77"
type input "7"
drag, startPoint x: 559, startPoint y: 370, endPoint x: 541, endPoint y: 368, distance: 17.7
click at [540, 371] on input "20.0" at bounding box center [567, 371] width 61 height 20
type input "7"
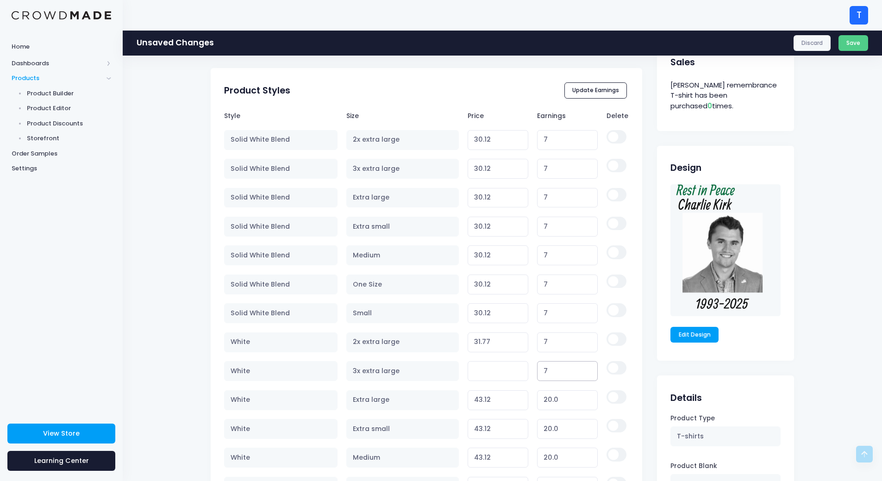
type input "33.02"
type input "7"
drag, startPoint x: 549, startPoint y: 402, endPoint x: 529, endPoint y: 402, distance: 20.4
click at [529, 402] on tr "White Extra large 43.12 Variant price must be at least $23.12 and not more than…" at bounding box center [426, 400] width 404 height 29
type input "7"
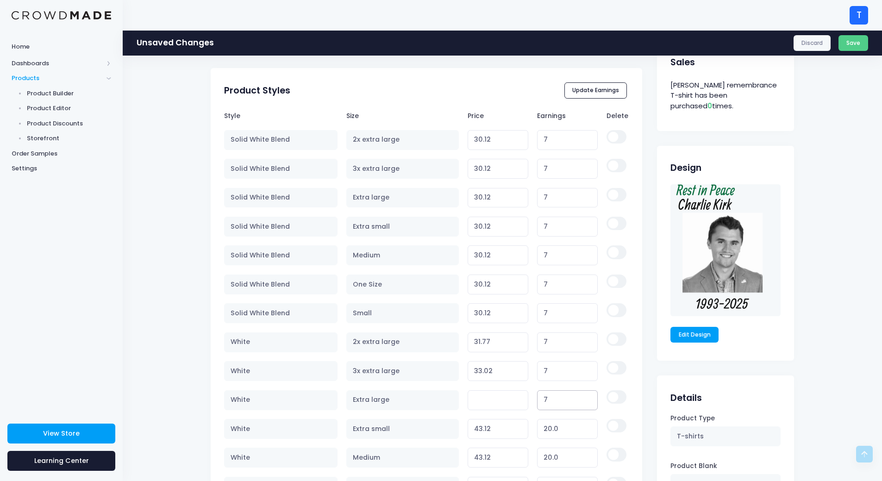
type input "30.12"
type input "7"
drag, startPoint x: 564, startPoint y: 428, endPoint x: 520, endPoint y: 423, distance: 44.2
click at [516, 429] on tr "White Extra small 43.12 Variant price must be at least $23.12 and not more than…" at bounding box center [426, 429] width 404 height 29
type input "7"
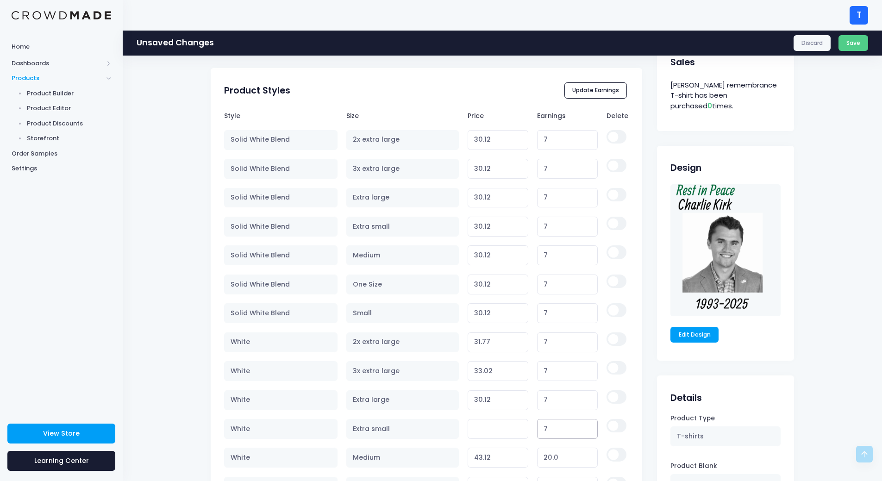
type input "30.12"
type input "7"
drag, startPoint x: 563, startPoint y: 461, endPoint x: 530, endPoint y: 462, distance: 33.4
click at [530, 462] on tr "White Medium 43.12 Variant price must be at least $23.12 and not more than $250…" at bounding box center [426, 458] width 404 height 29
type input "7"
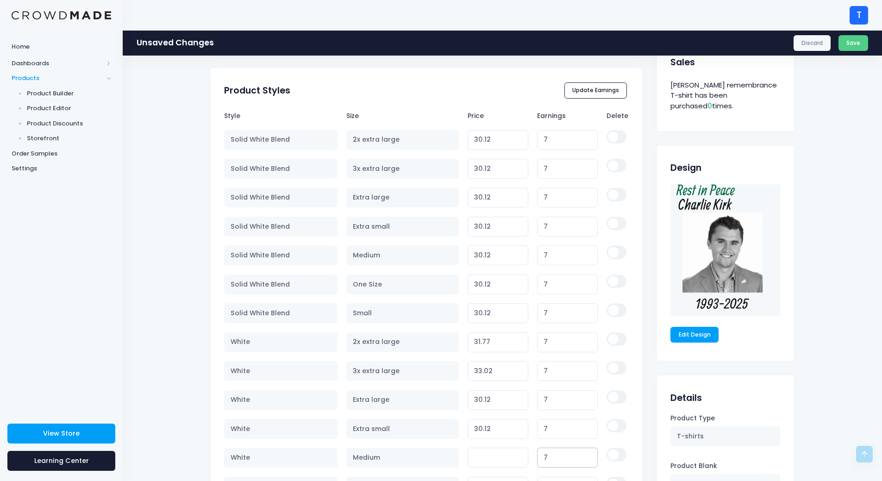
type input "30.12"
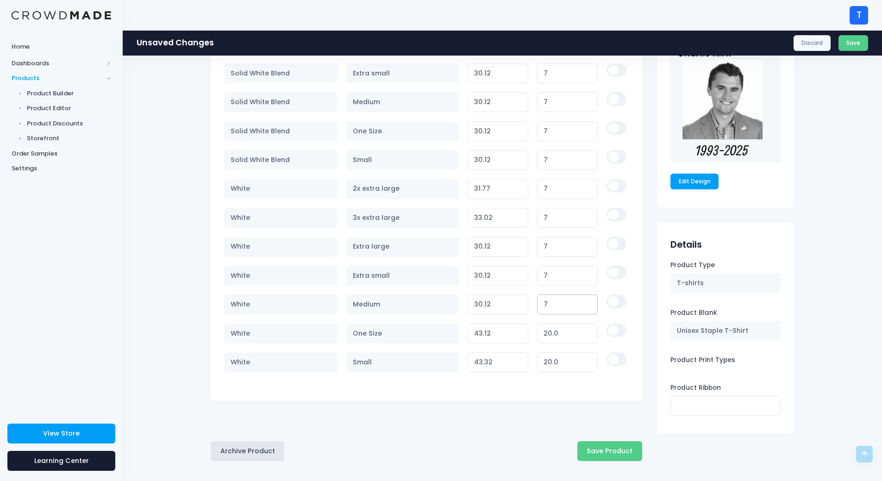
scroll to position [621, 0]
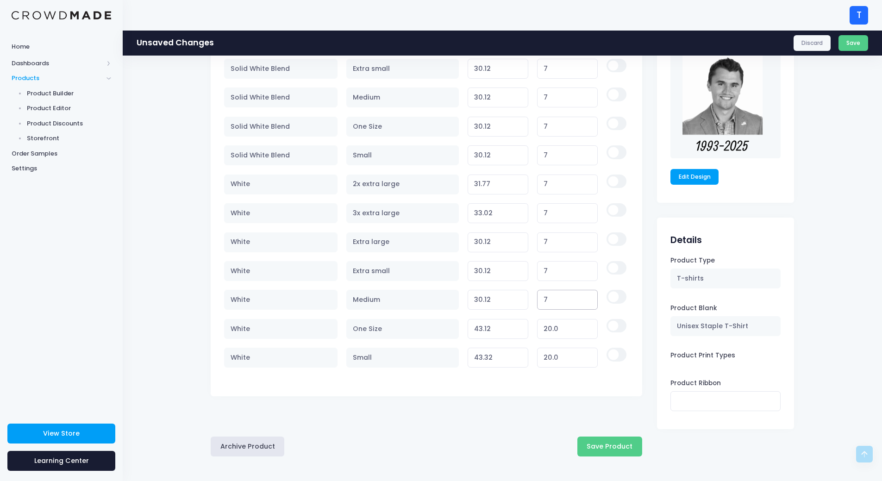
type input "7"
drag, startPoint x: 561, startPoint y: 332, endPoint x: 539, endPoint y: 332, distance: 21.8
click at [539, 332] on input "20.0" at bounding box center [567, 329] width 61 height 20
type input "7"
type input "30.12"
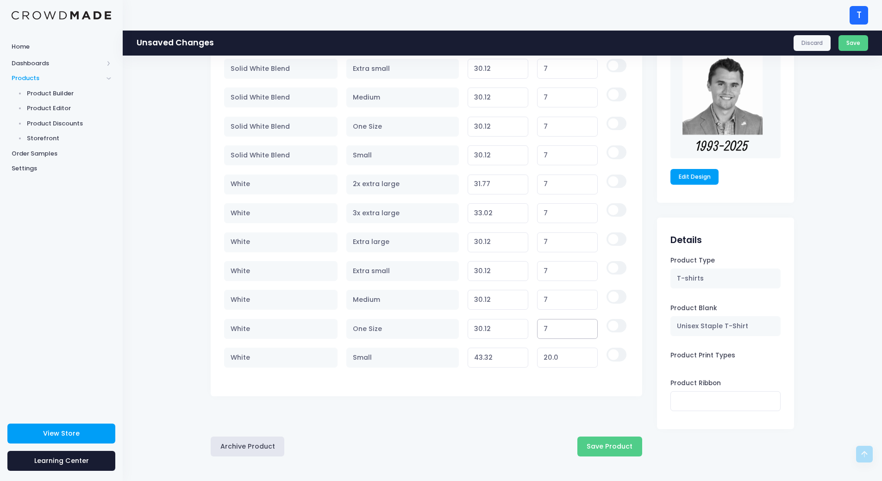
type input "7"
drag, startPoint x: 557, startPoint y: 361, endPoint x: 522, endPoint y: 361, distance: 35.2
click at [522, 361] on tr "White Small 43.32 Variant price must be at least $23.32 and not more than $250 …" at bounding box center [426, 358] width 404 height 29
type input "7"
type input "30.32"
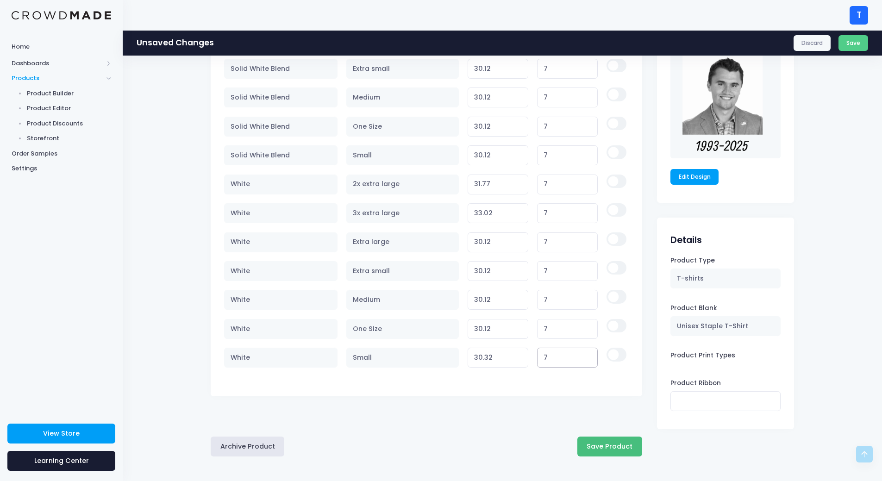
type input "7"
click at [605, 444] on button "Save Product" at bounding box center [610, 447] width 65 height 20
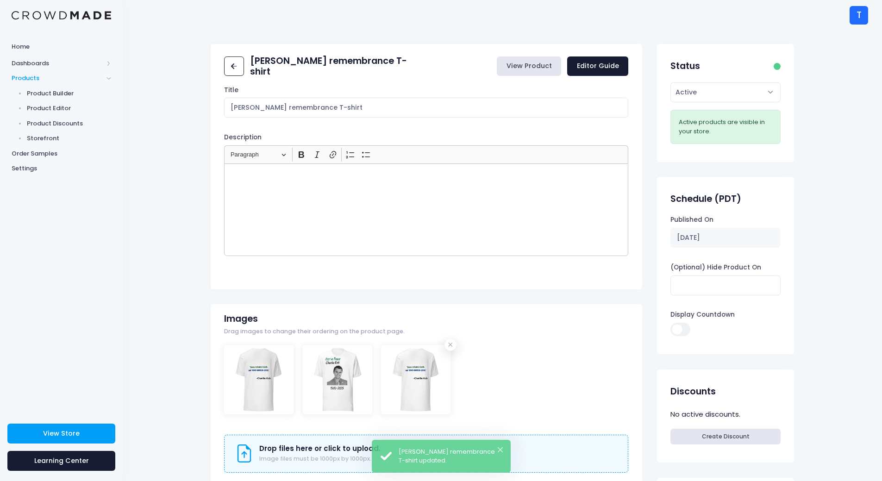
click at [535, 67] on link "View Product" at bounding box center [529, 67] width 64 height 20
